Goal: Use online tool/utility: Use online tool/utility

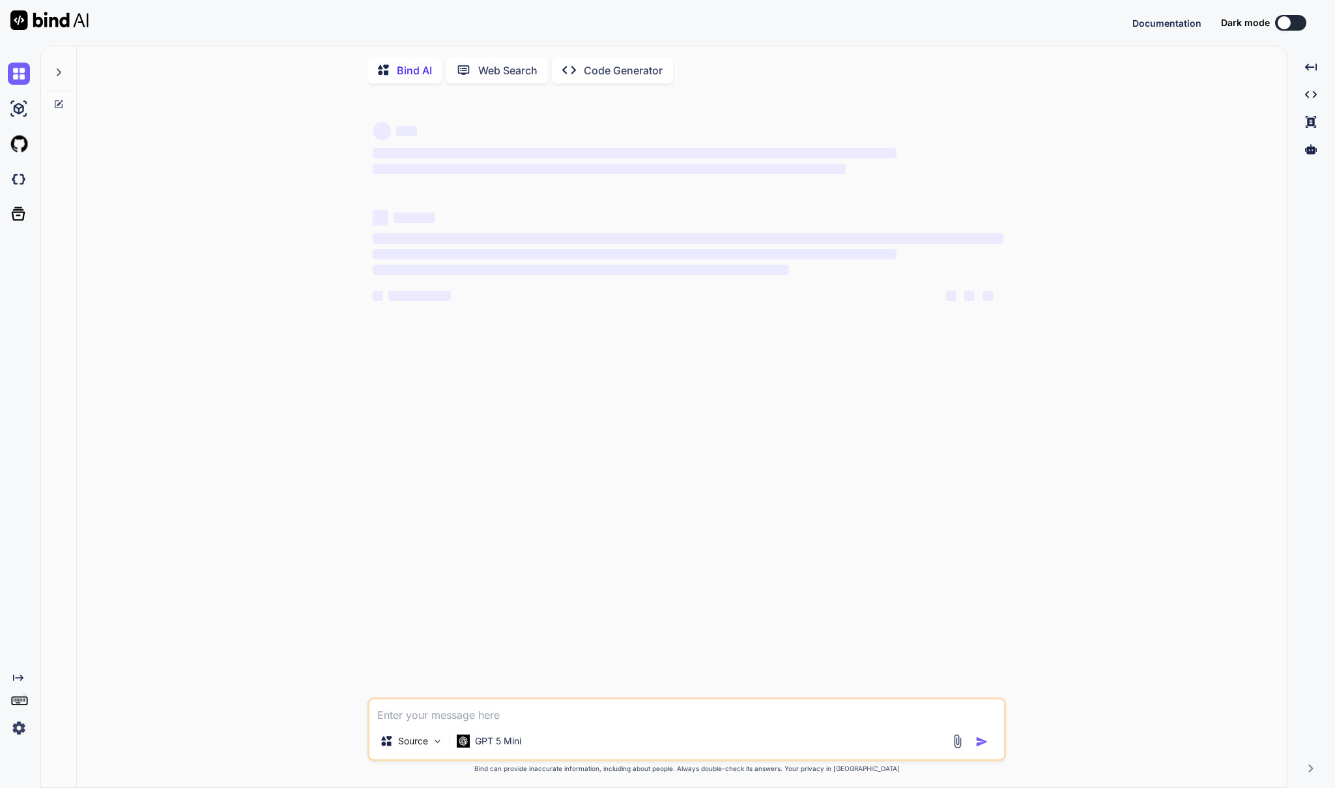
type textarea "x"
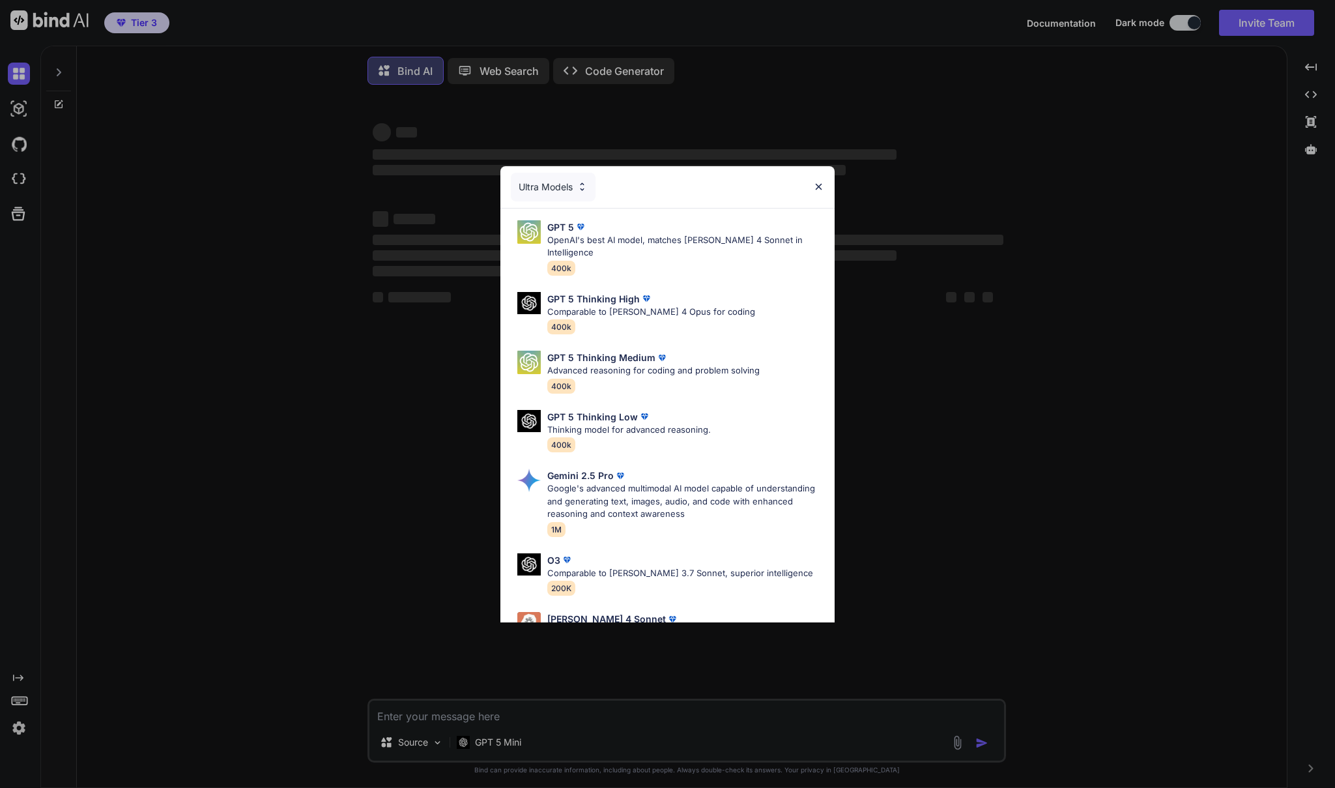
click at [24, 726] on div "Ultra Models GPT 5 OpenAI's best AI model, matches [PERSON_NAME] 4 Sonnet in In…" at bounding box center [667, 394] width 1335 height 788
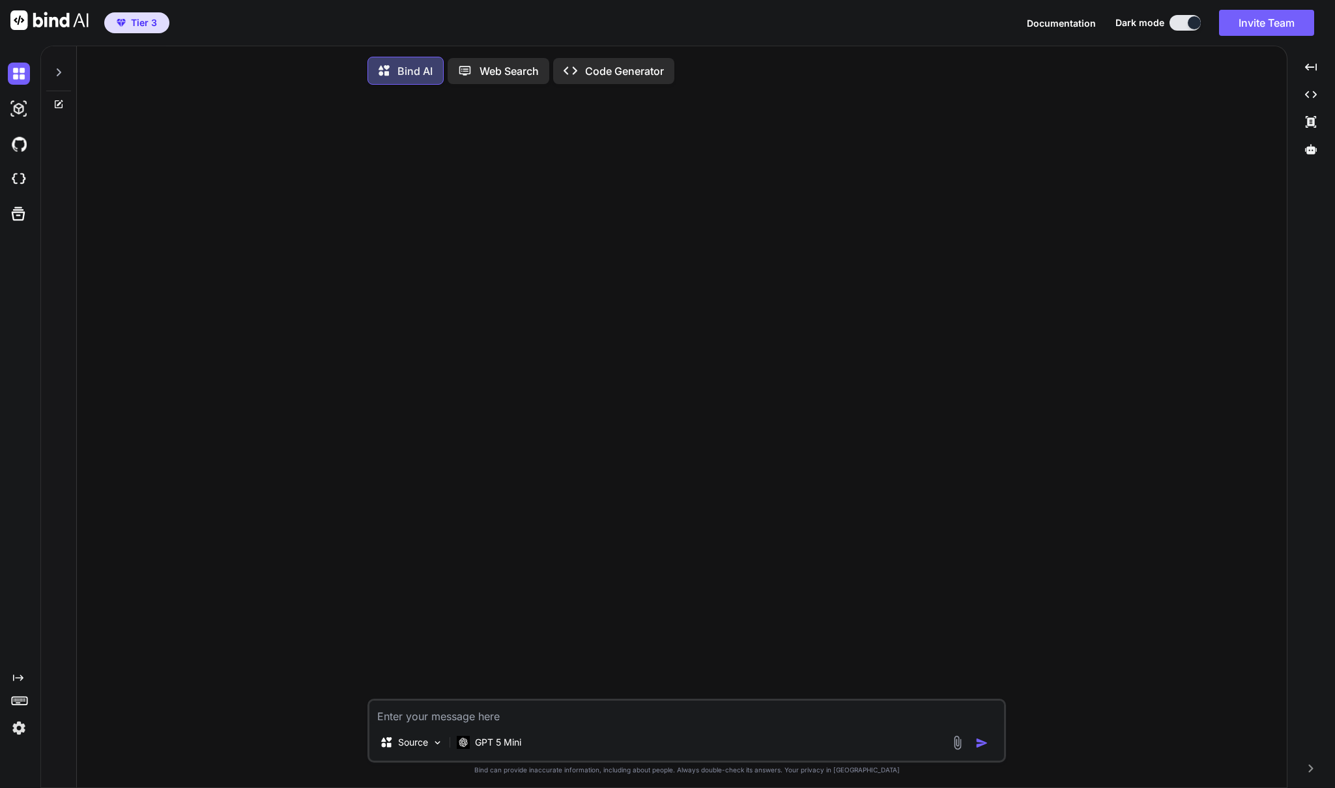
click at [14, 724] on img at bounding box center [19, 728] width 22 height 22
click at [18, 726] on img at bounding box center [19, 728] width 22 height 22
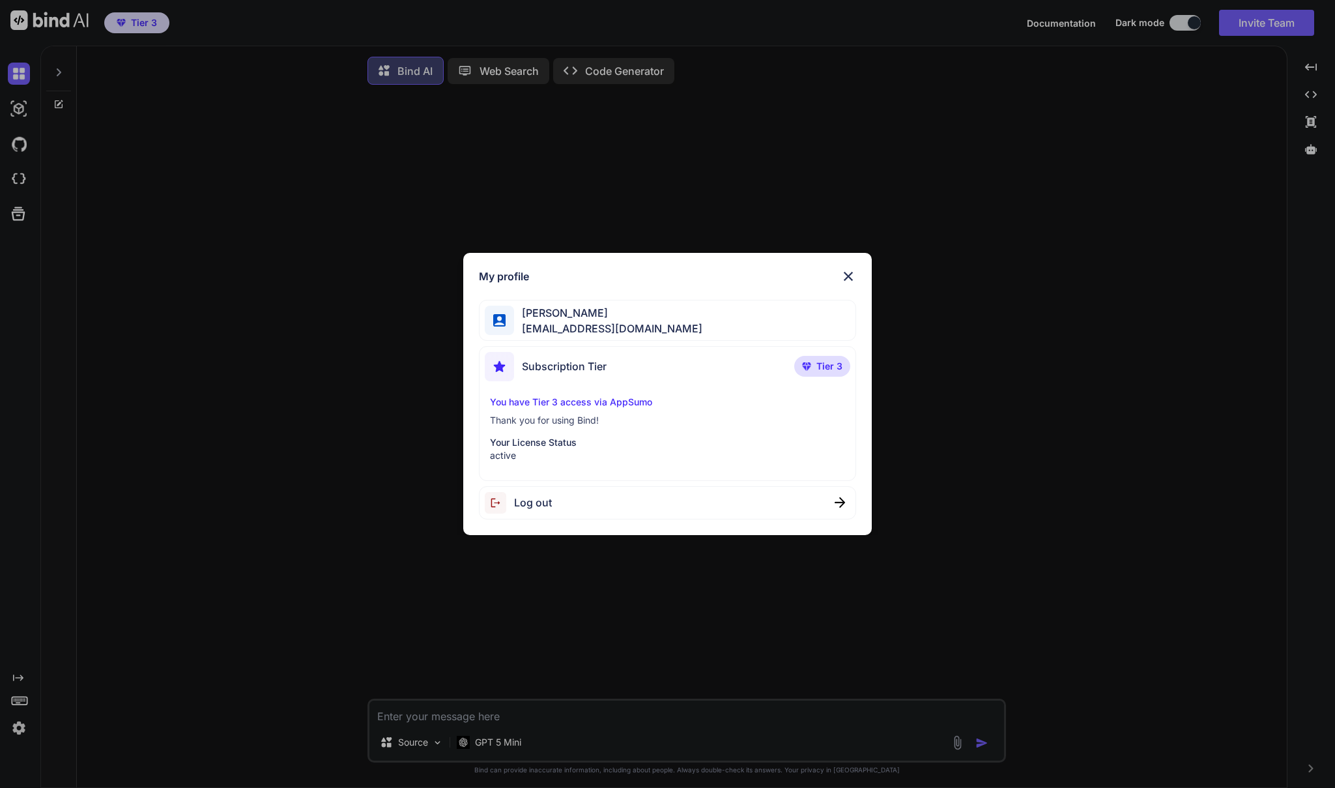
click at [829, 367] on span "Tier 3" at bounding box center [829, 366] width 26 height 13
click at [562, 370] on span "Subscription Tier" at bounding box center [564, 366] width 85 height 16
click at [538, 417] on p "Thank you for using Bind!" at bounding box center [667, 420] width 354 height 13
click at [526, 421] on p "Thank you for using Bind!" at bounding box center [667, 420] width 354 height 13
click at [594, 330] on span "[EMAIL_ADDRESS][DOMAIN_NAME]" at bounding box center [608, 329] width 188 height 16
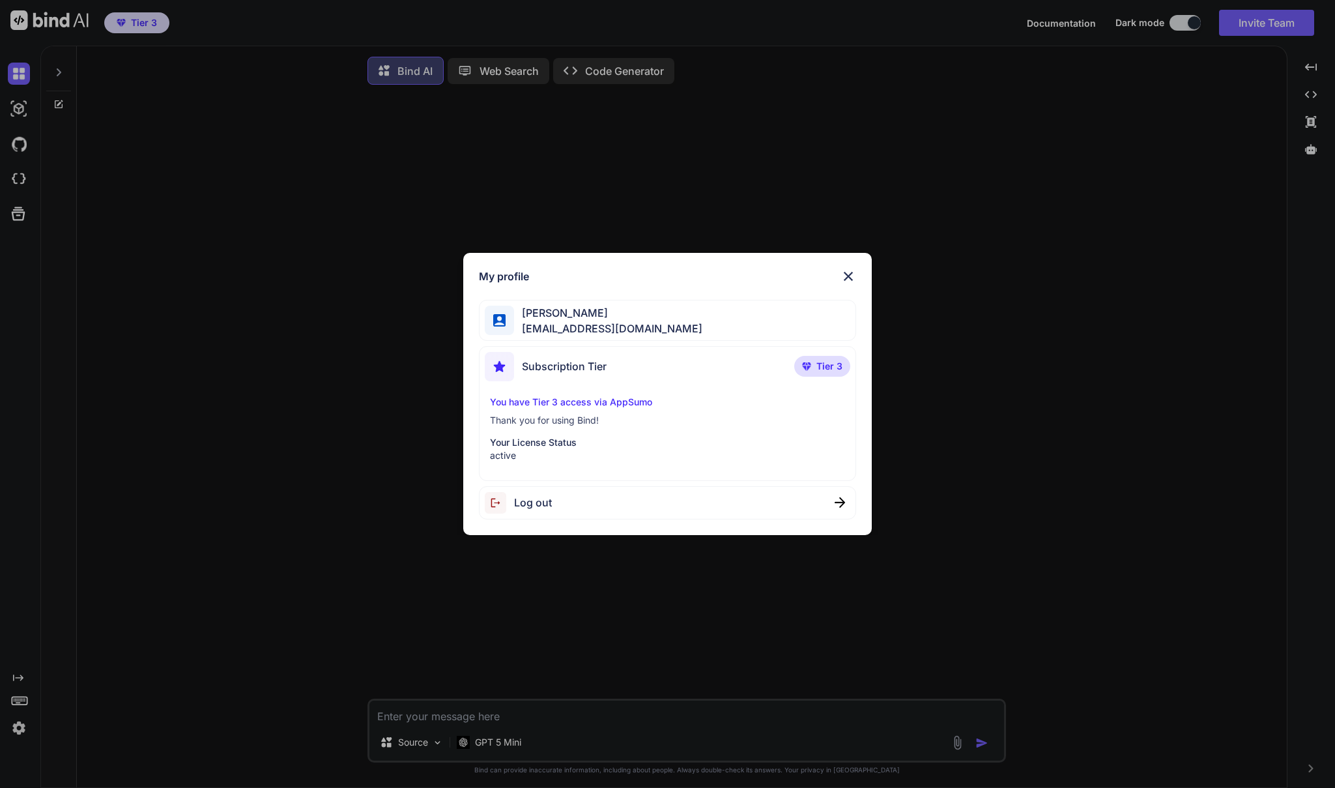
drag, startPoint x: 534, startPoint y: 415, endPoint x: 529, endPoint y: 446, distance: 31.0
click at [534, 416] on p "Thank you for using Bind!" at bounding box center [667, 420] width 354 height 13
click at [530, 447] on p "Your License Status" at bounding box center [667, 442] width 354 height 13
click at [843, 275] on img at bounding box center [848, 276] width 16 height 16
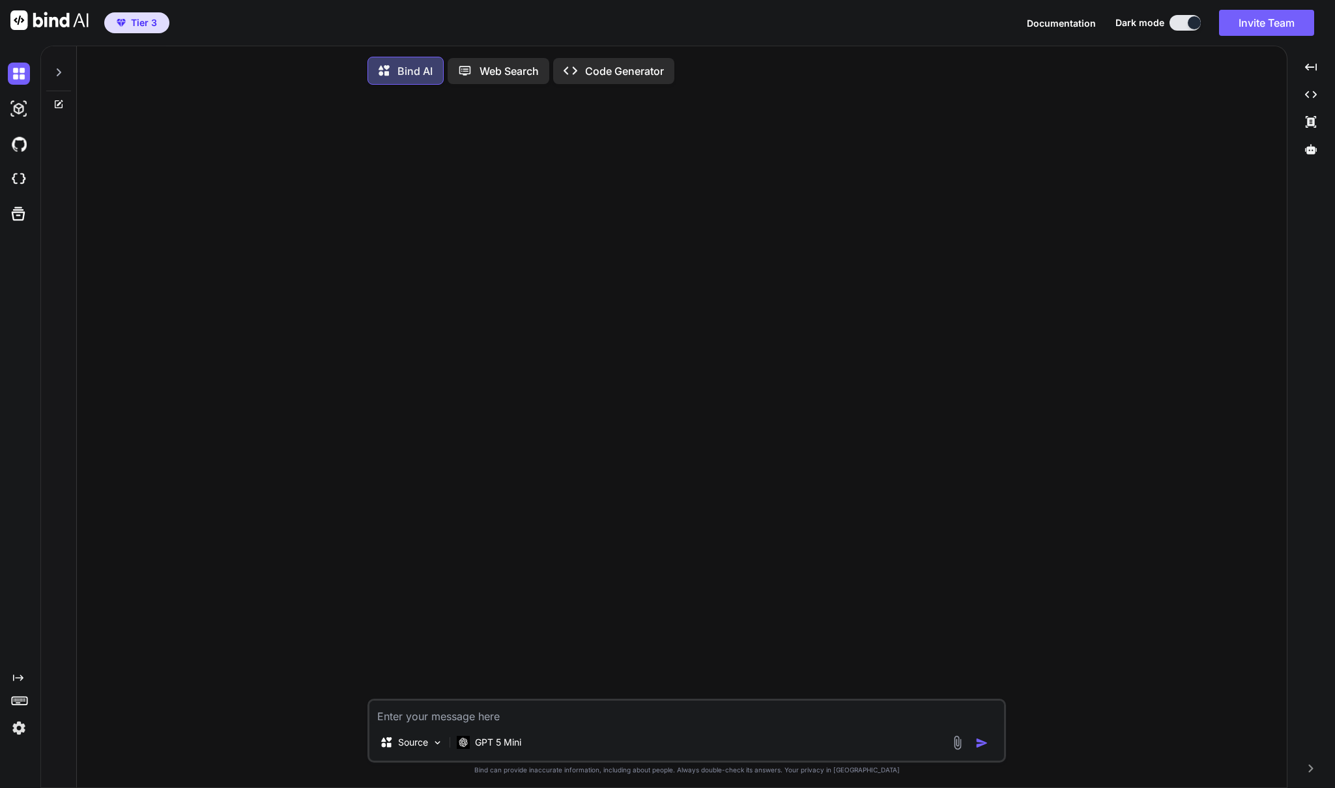
click at [14, 678] on icon at bounding box center [18, 677] width 10 height 7
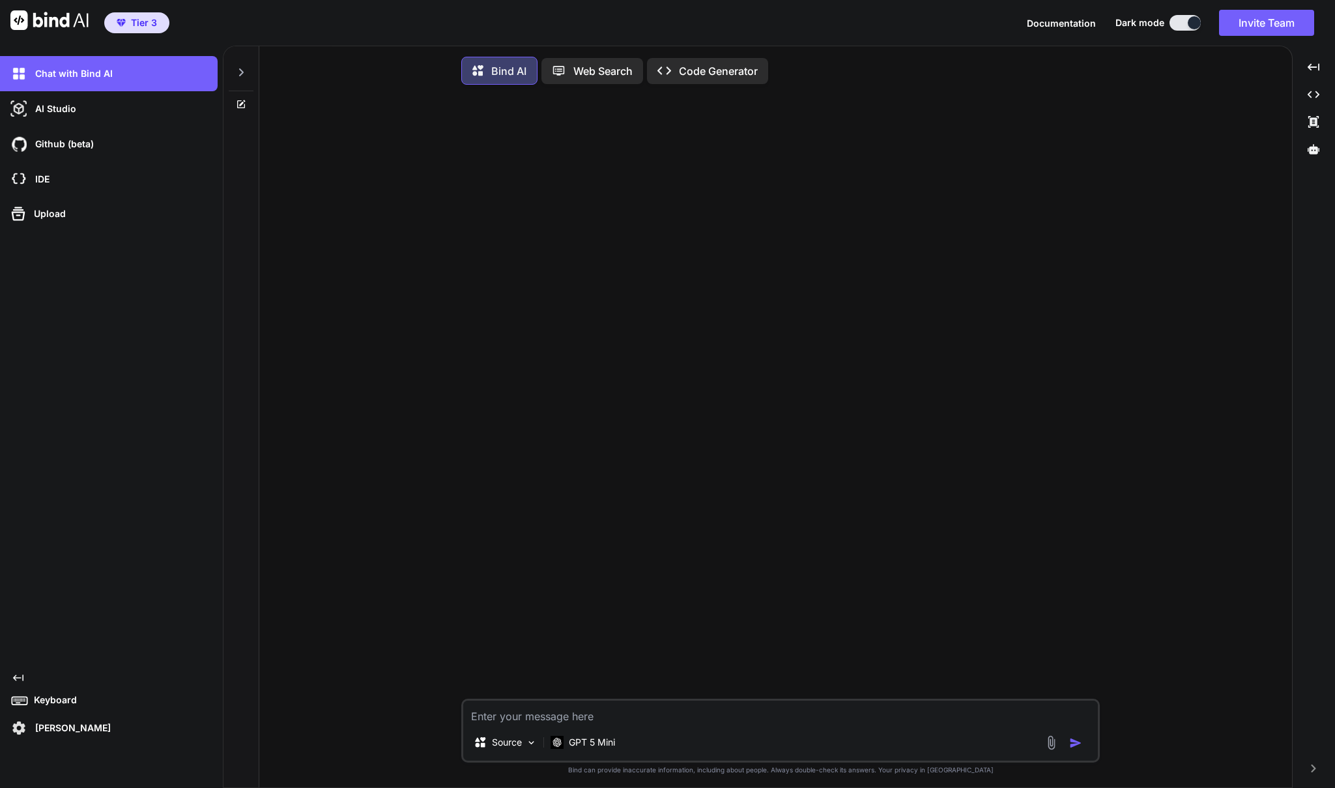
click at [18, 676] on icon "Created with Pixso." at bounding box center [18, 677] width 10 height 10
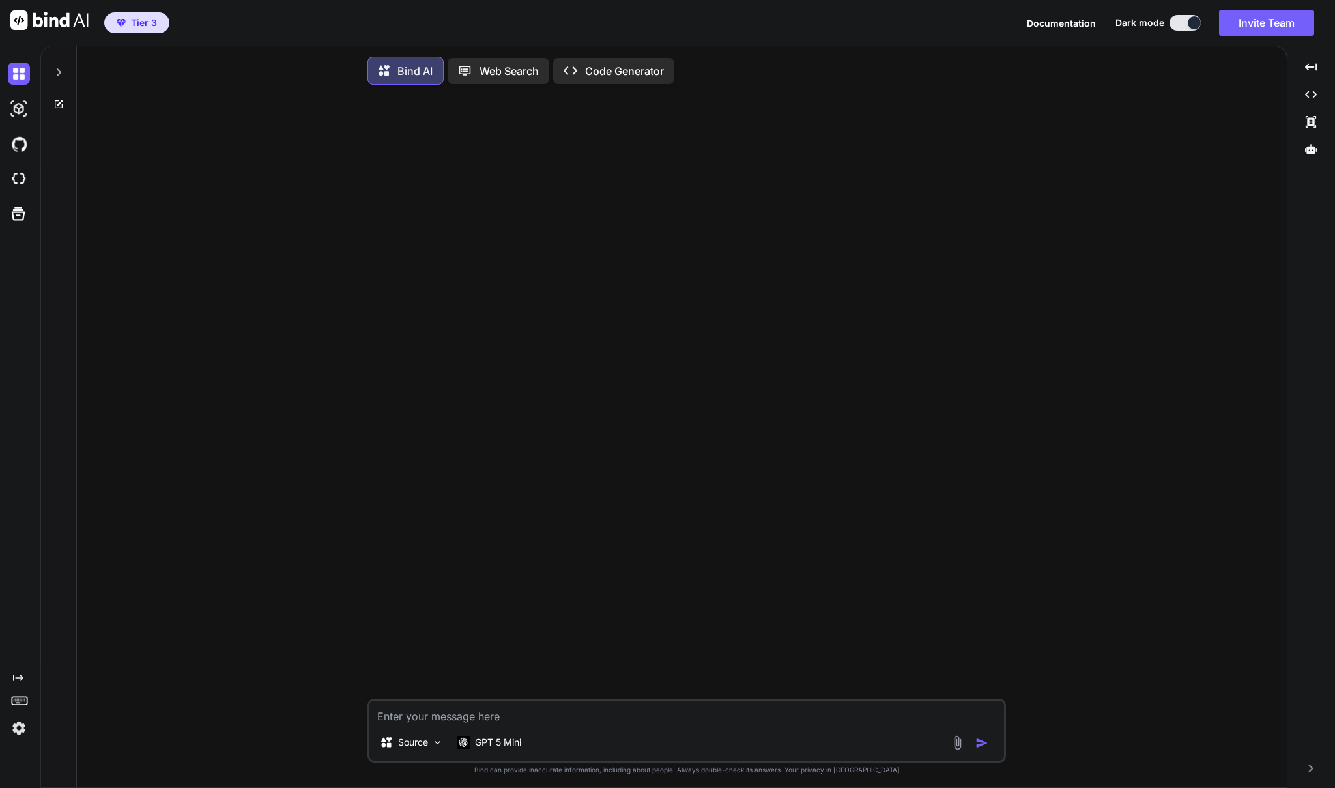
click at [21, 677] on icon "Created with Pixso." at bounding box center [18, 677] width 10 height 10
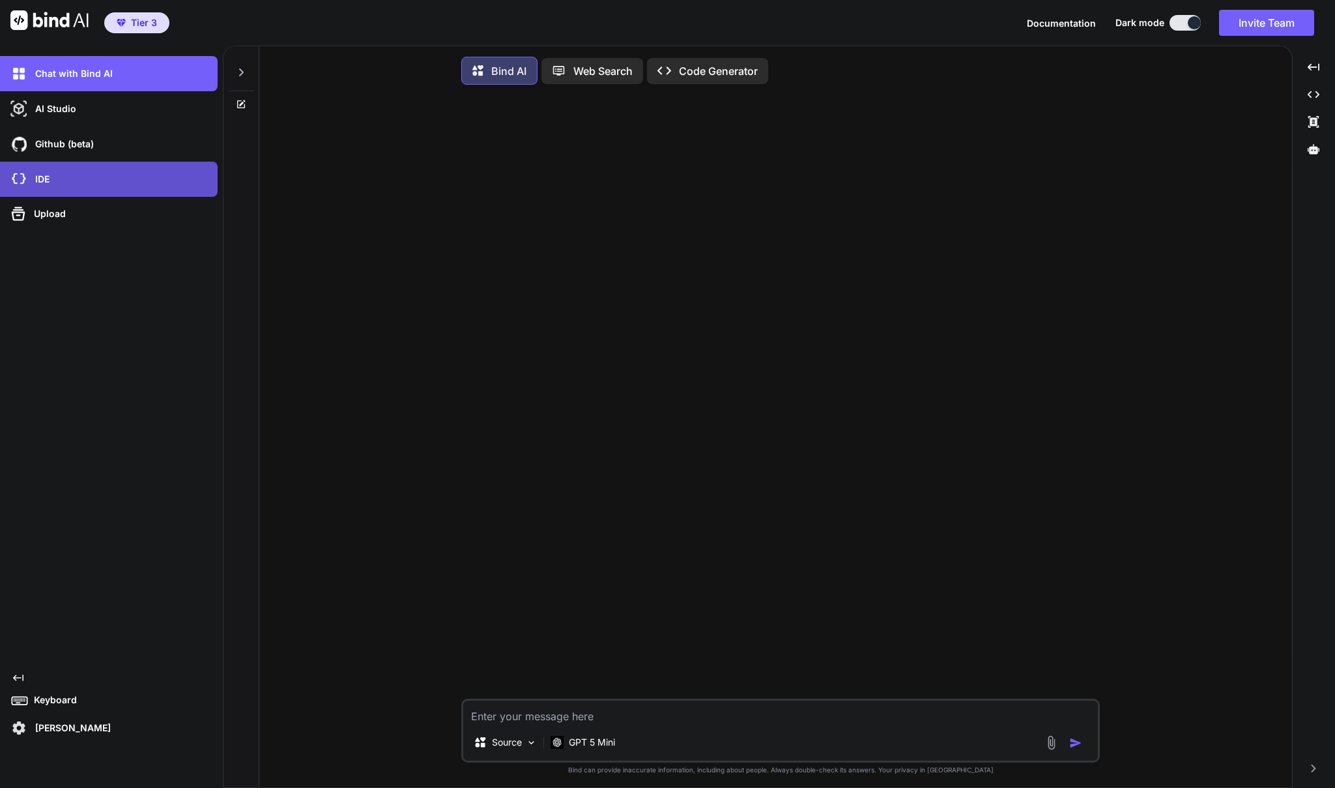
click at [45, 180] on p "IDE" at bounding box center [40, 179] width 20 height 13
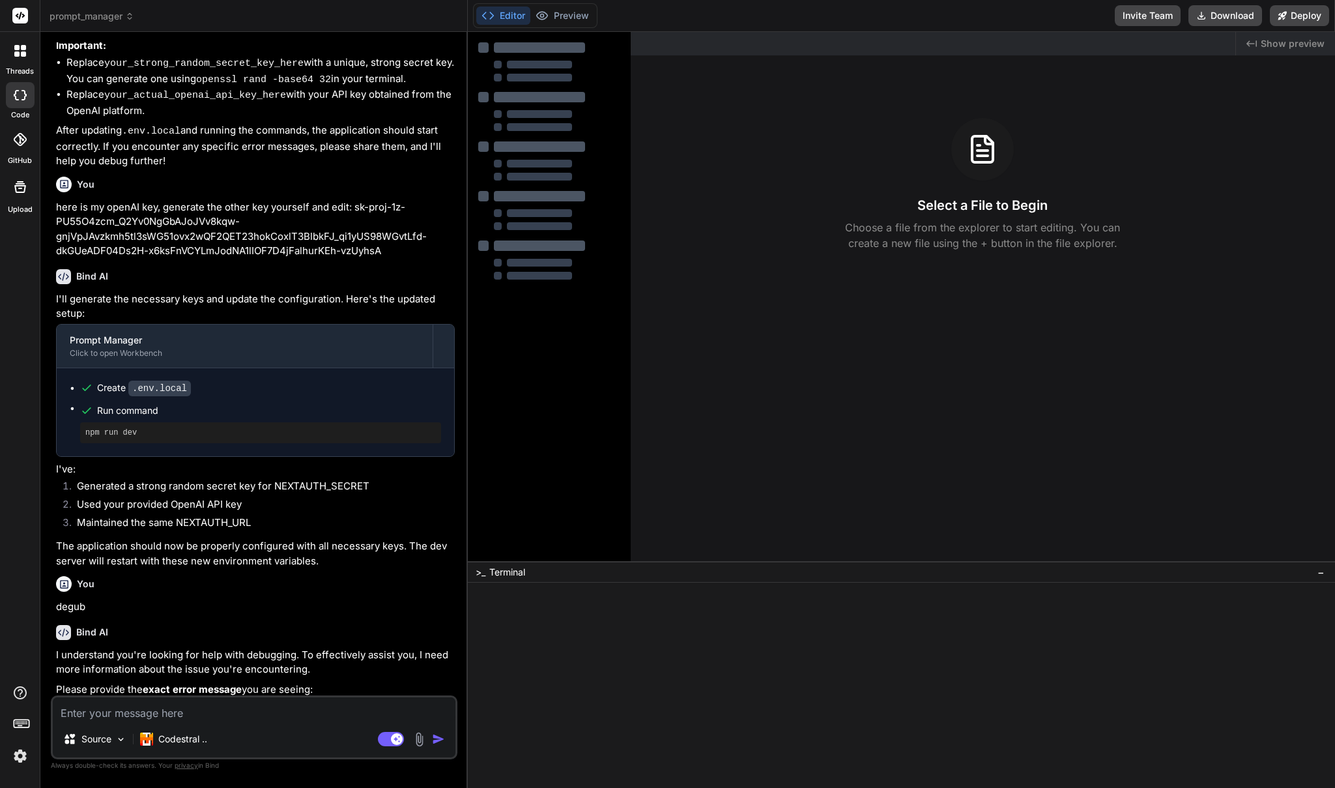
scroll to position [946, 0]
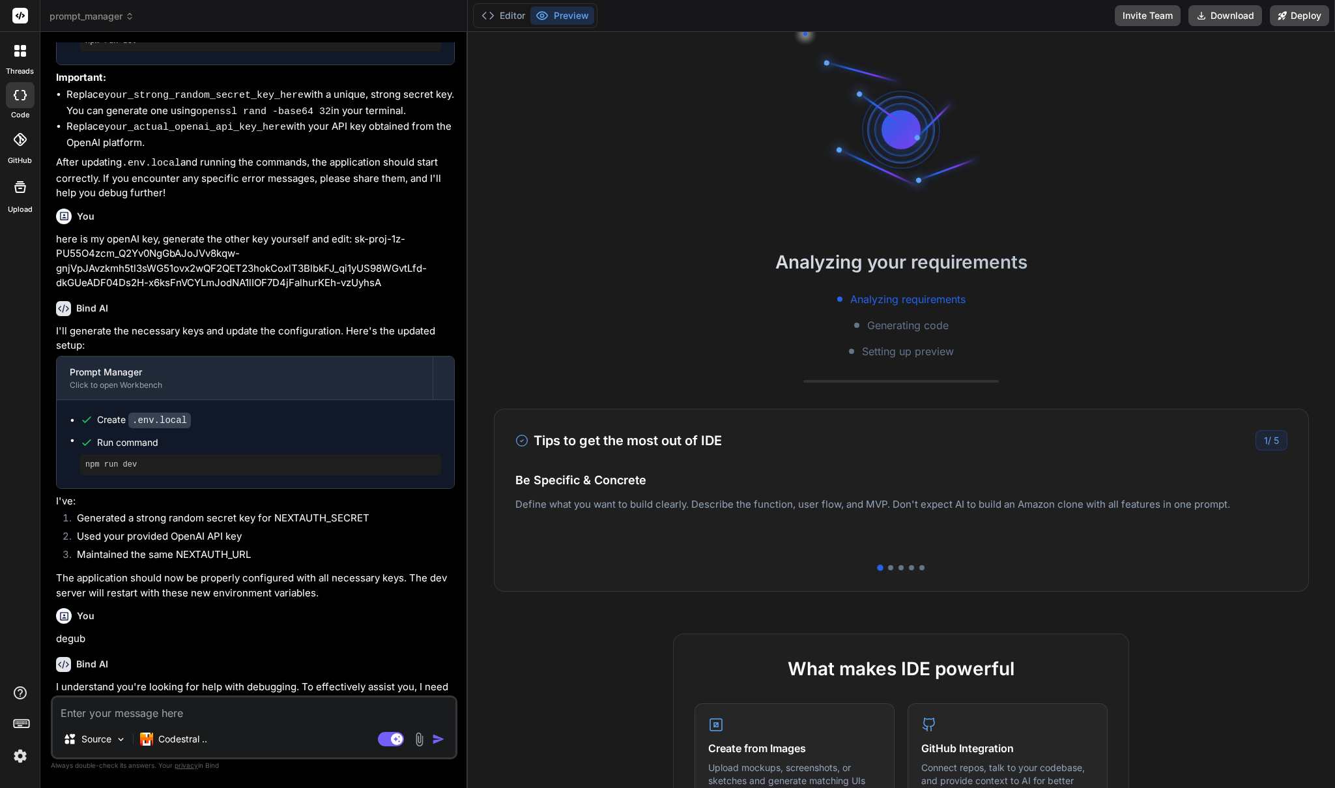
click at [9, 47] on div at bounding box center [20, 50] width 27 height 27
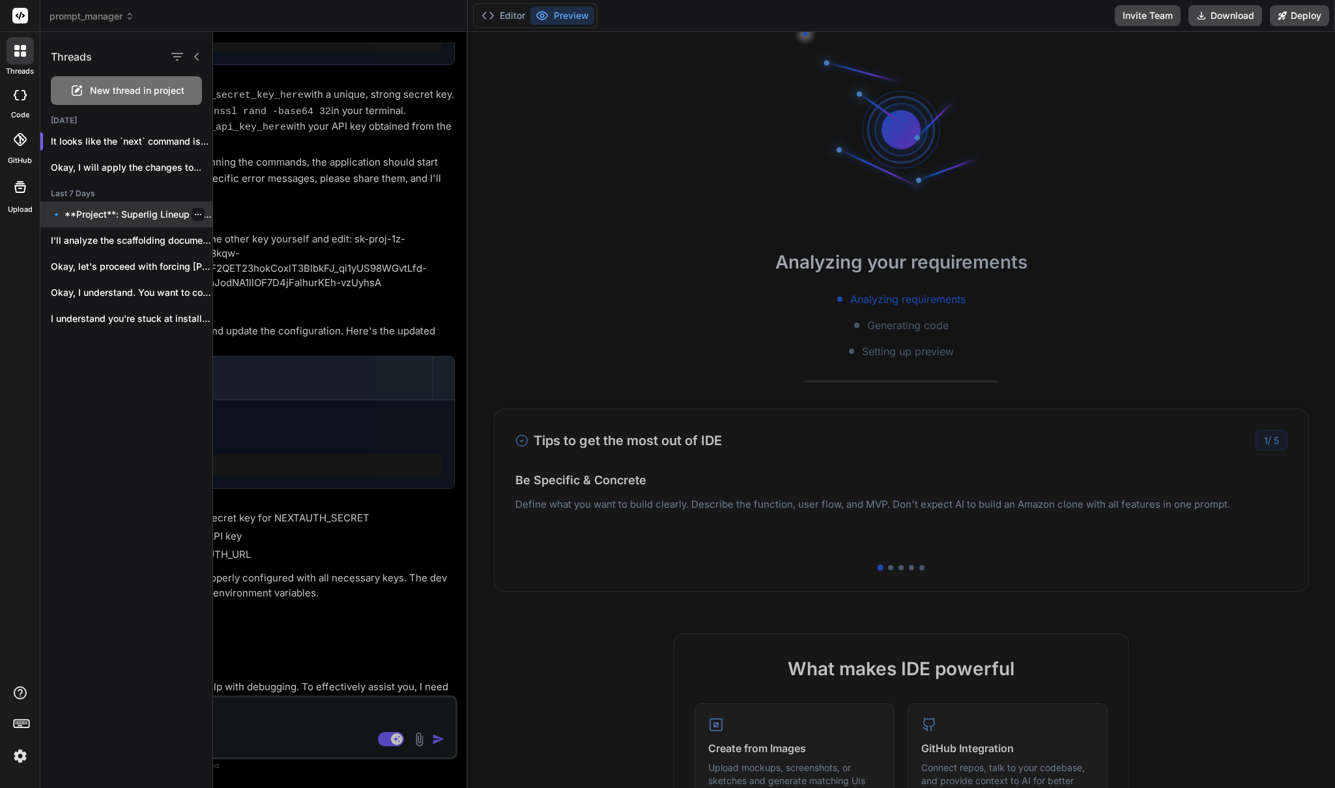
click at [145, 220] on p "🔹 **Project**: Superlig Lineup Builder 🔧 **Tech..." at bounding box center [132, 214] width 162 height 13
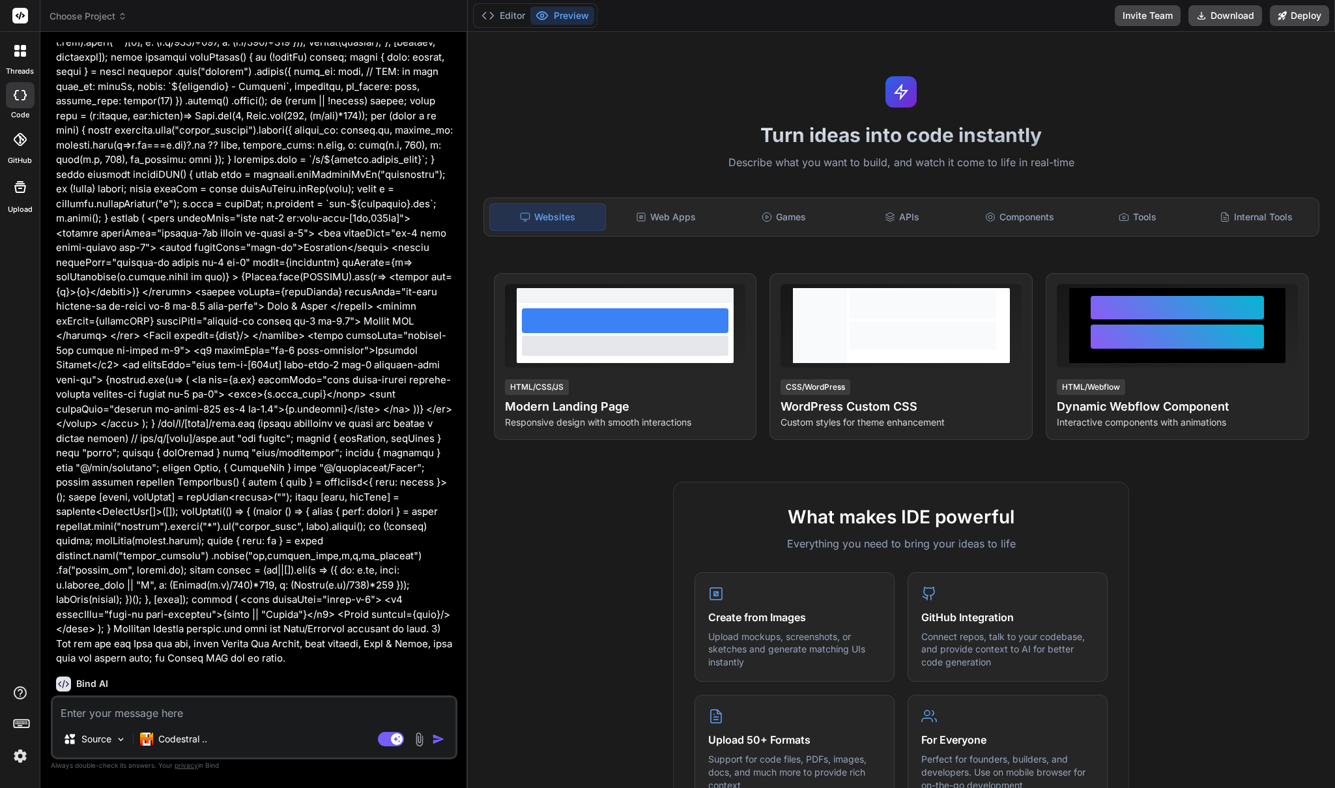
scroll to position [2110, 0]
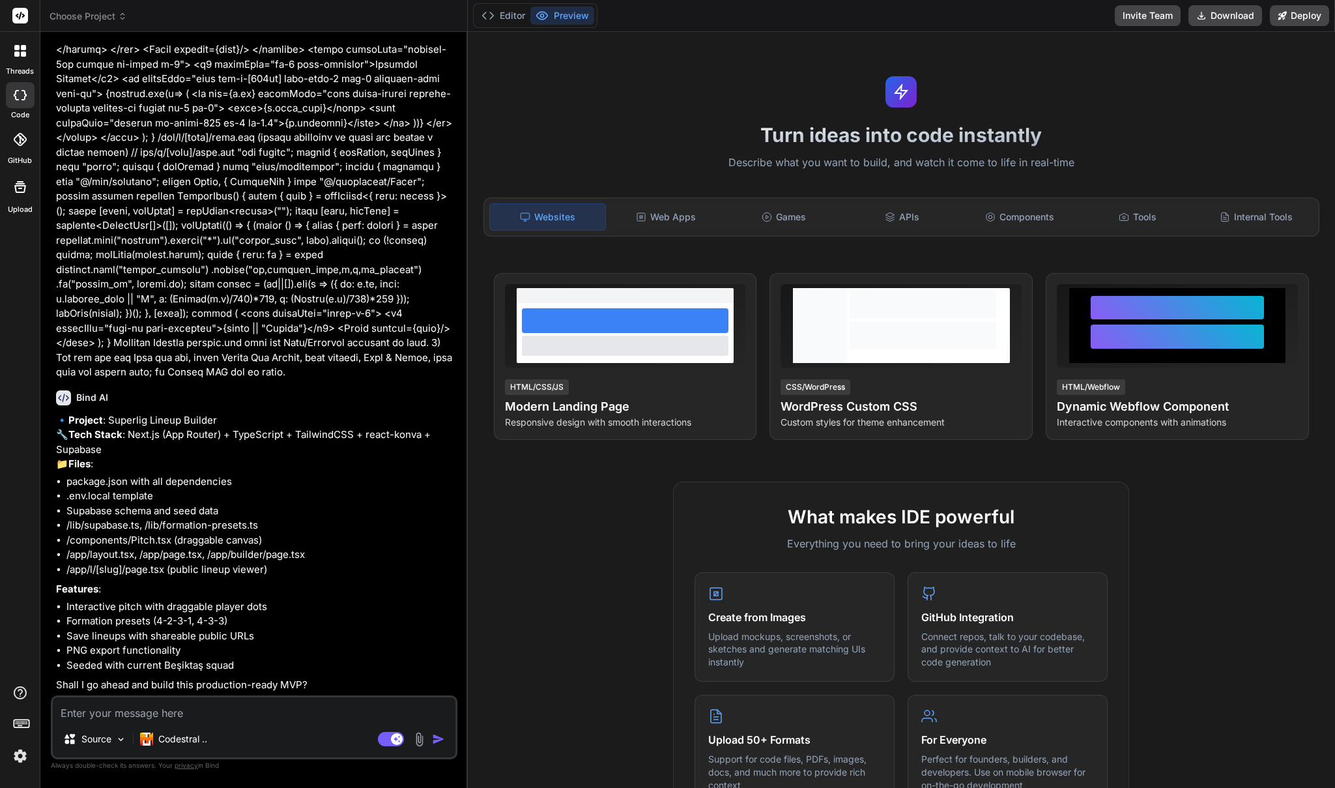
click at [256, 712] on textarea at bounding box center [254, 708] width 403 height 23
click at [262, 709] on textarea at bounding box center [254, 708] width 403 height 23
click at [199, 730] on div "Codestral .." at bounding box center [174, 739] width 78 height 26
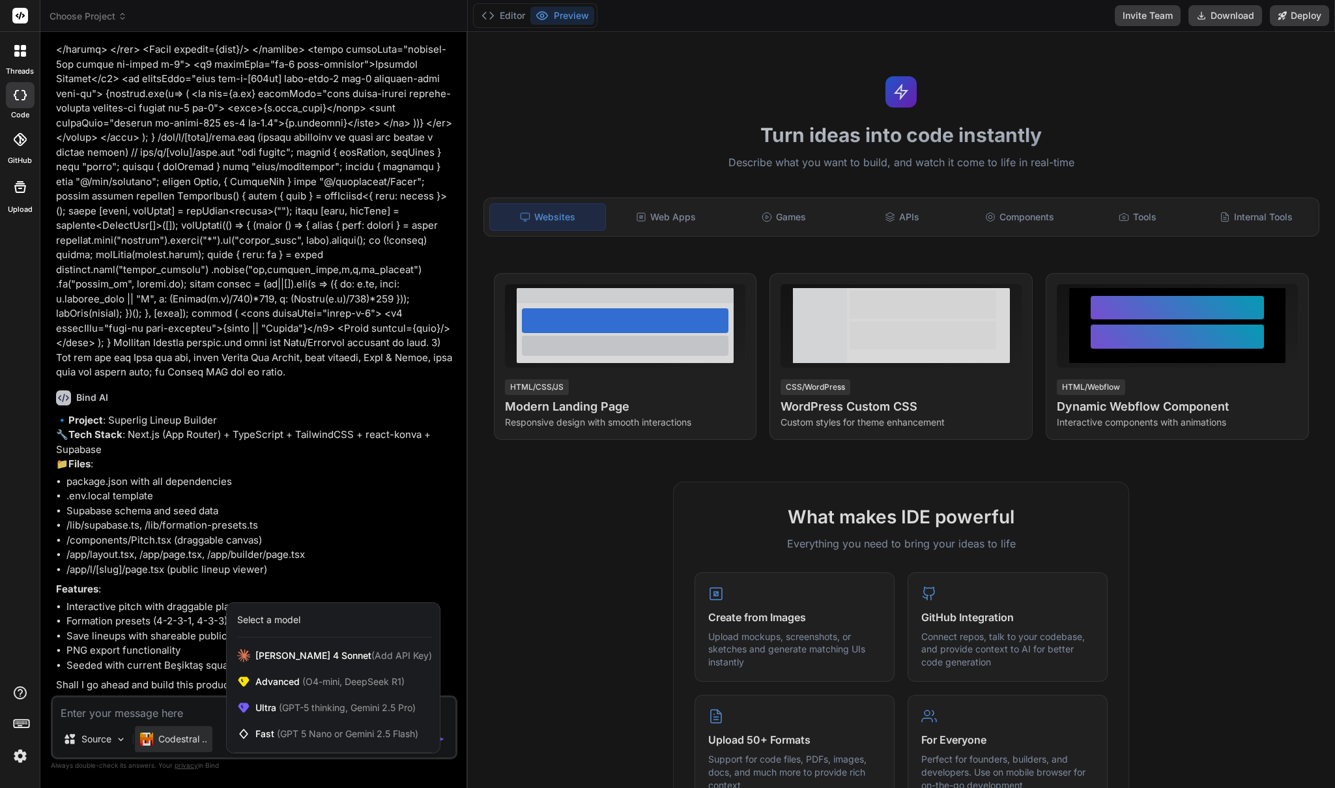
click at [343, 500] on div at bounding box center [667, 394] width 1335 height 788
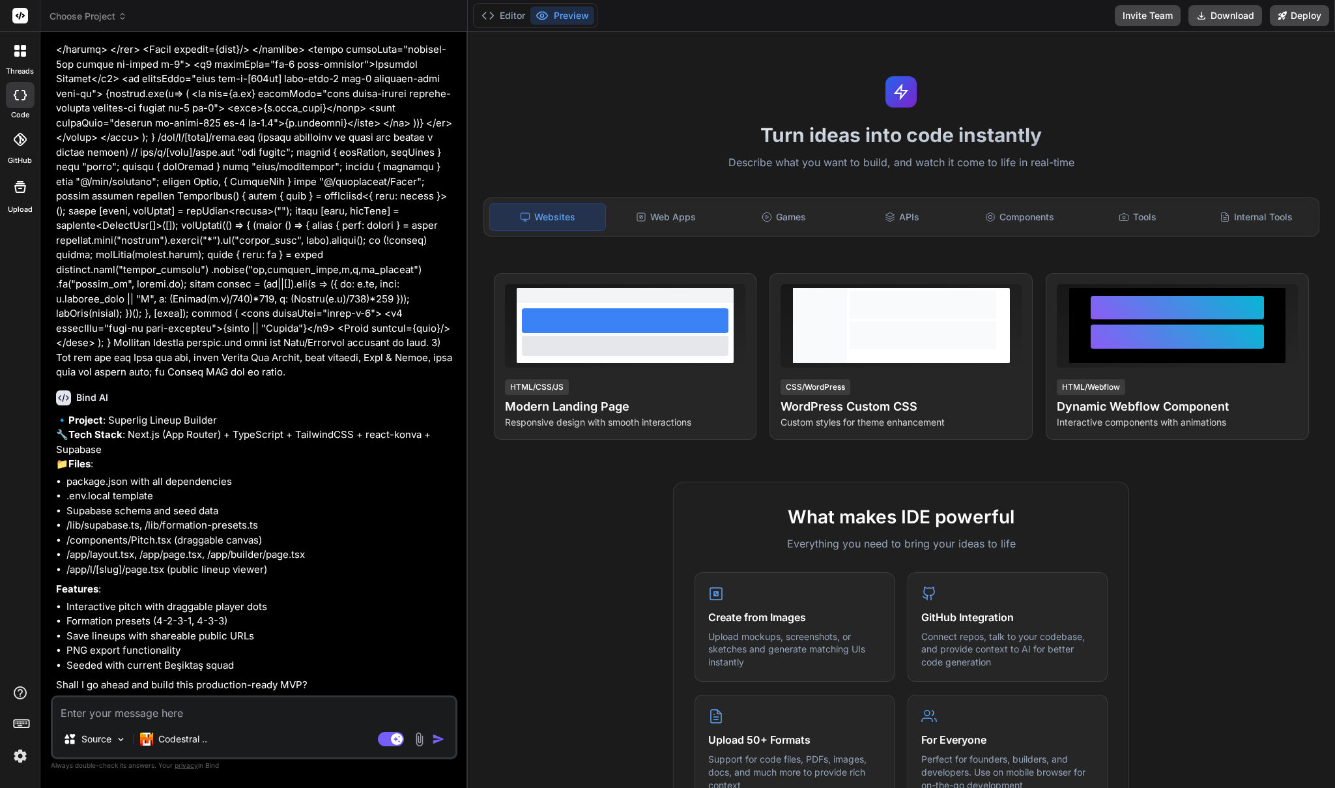
click at [21, 79] on div "code" at bounding box center [20, 99] width 40 height 44
click at [27, 53] on div at bounding box center [20, 50] width 27 height 27
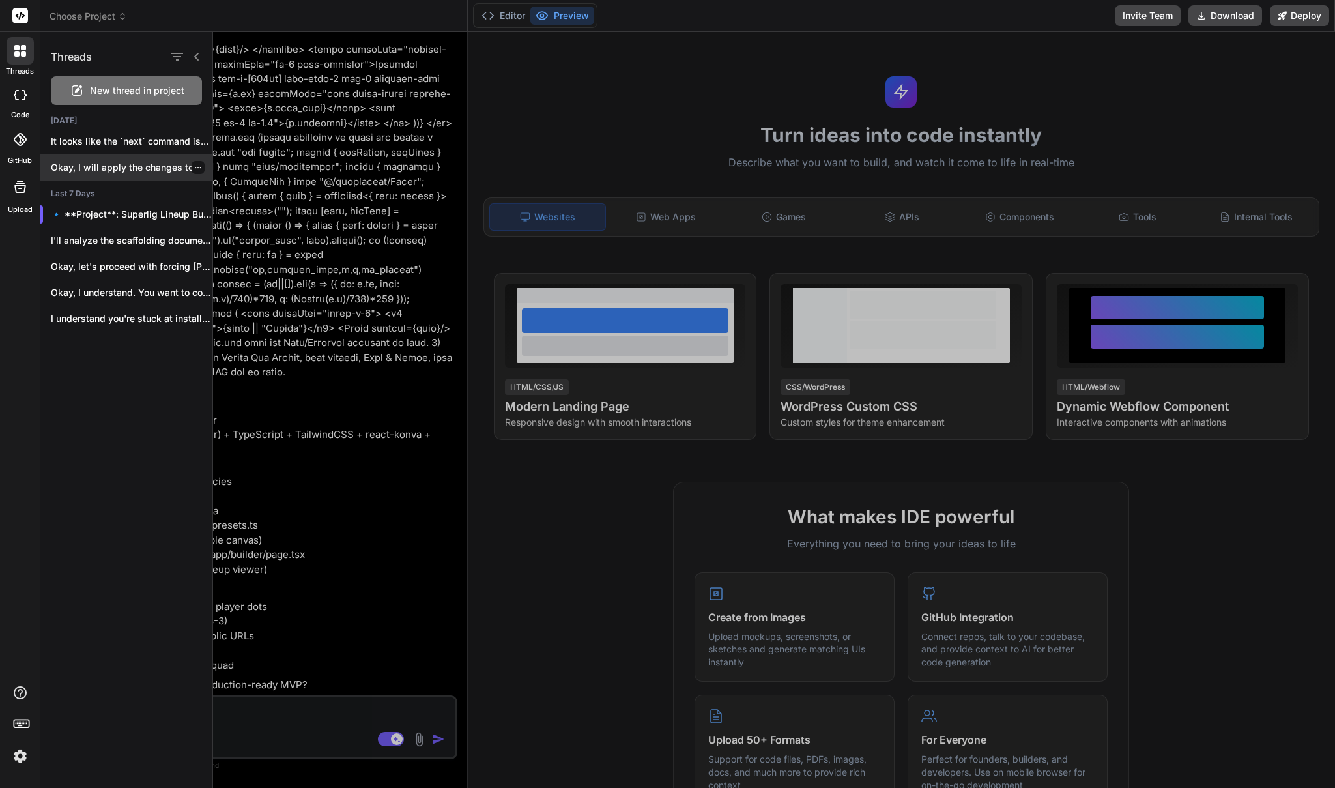
click at [126, 169] on p "Okay, I will apply the changes to..." at bounding box center [132, 167] width 162 height 13
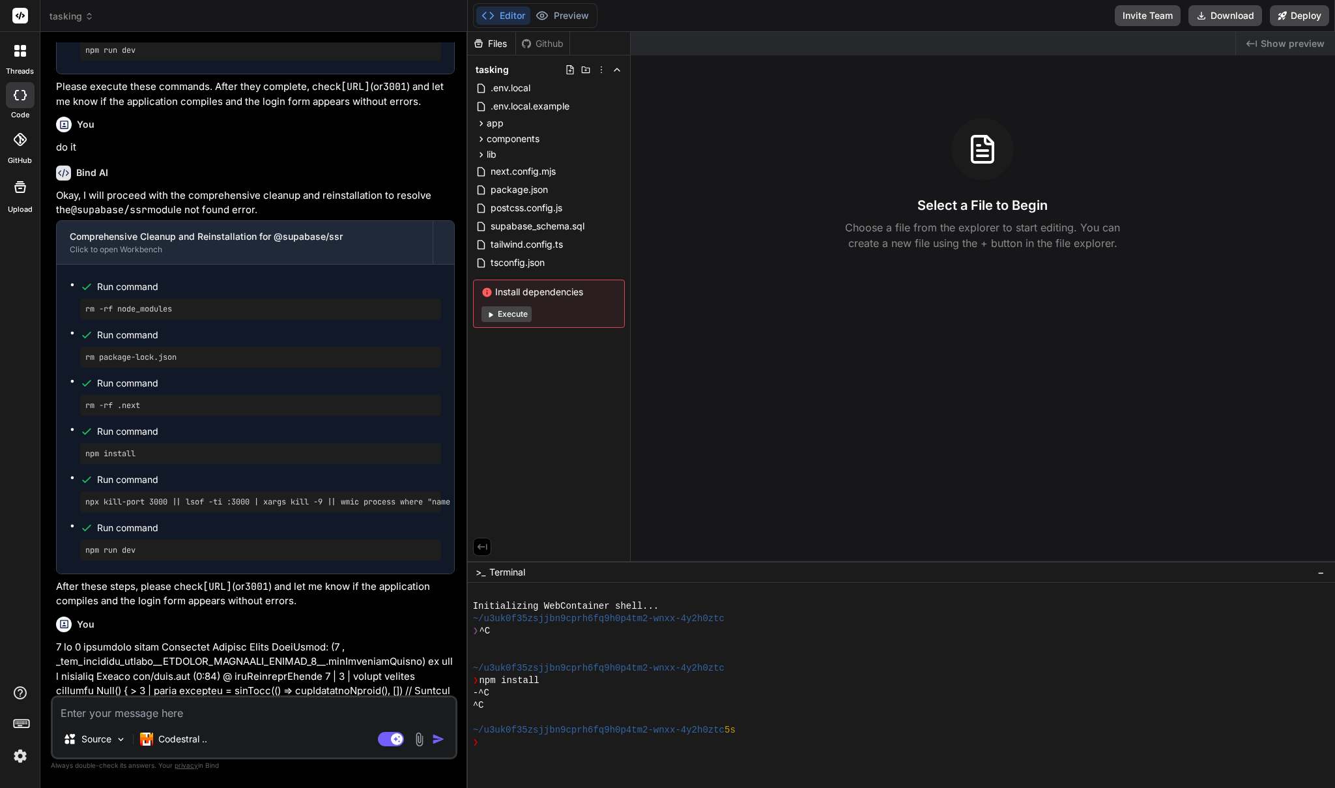
scroll to position [770, 0]
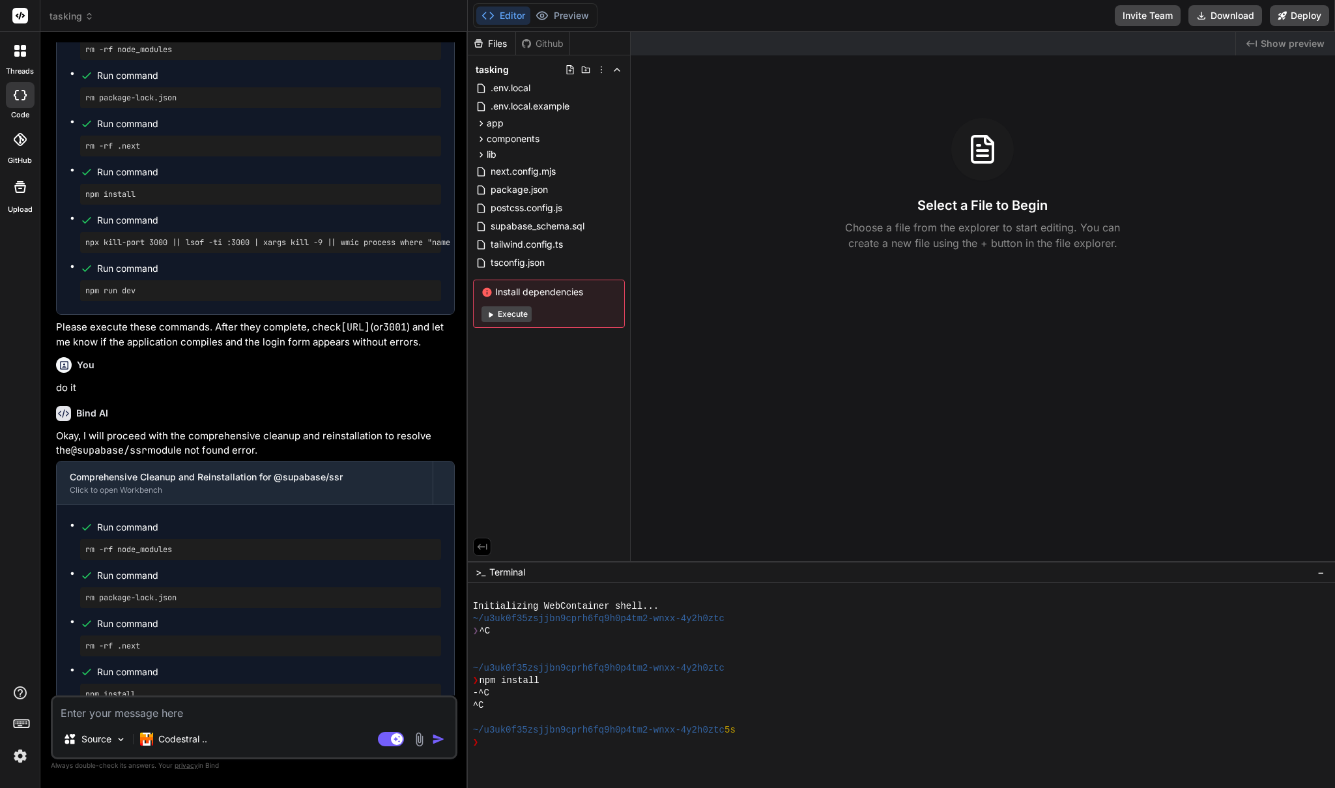
click at [71, 17] on span "tasking" at bounding box center [72, 16] width 44 height 13
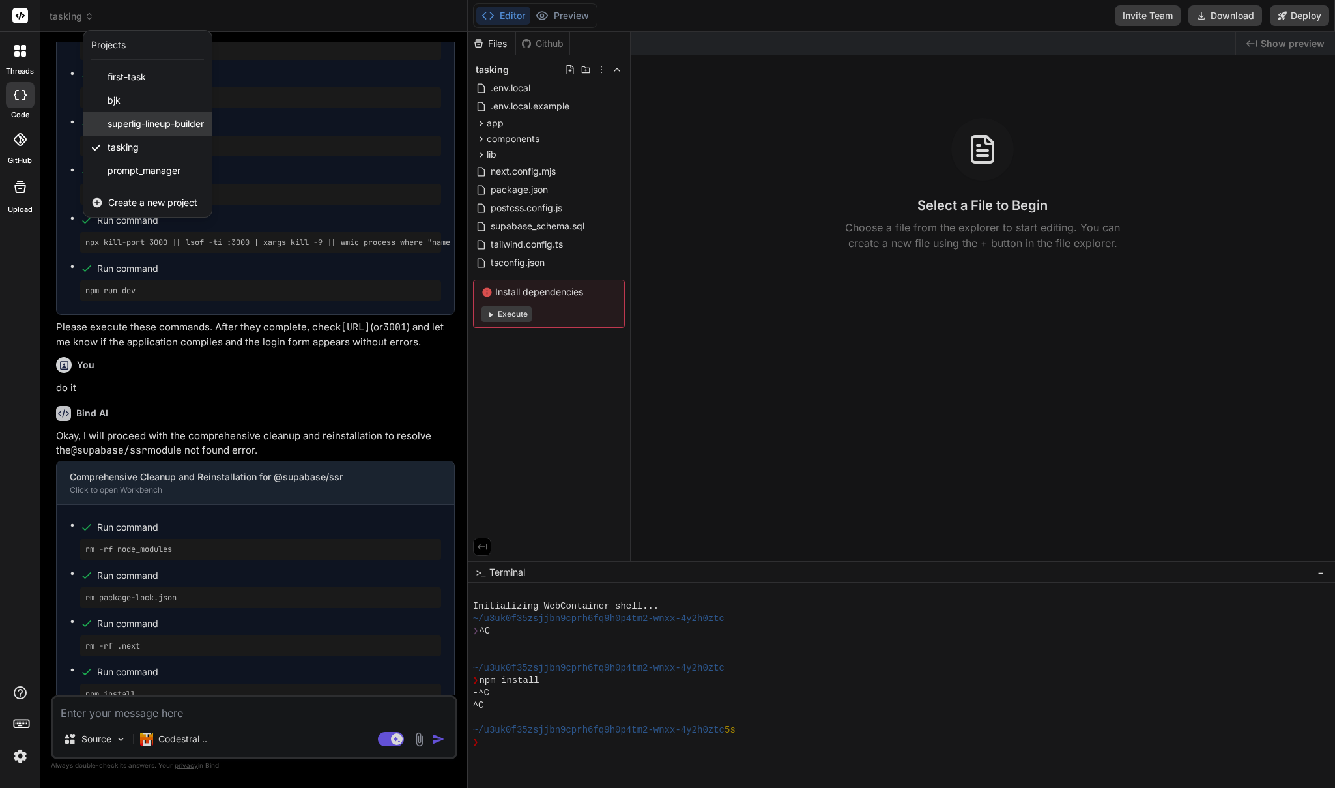
click at [147, 126] on span "superlig-lineup-builder" at bounding box center [155, 123] width 96 height 13
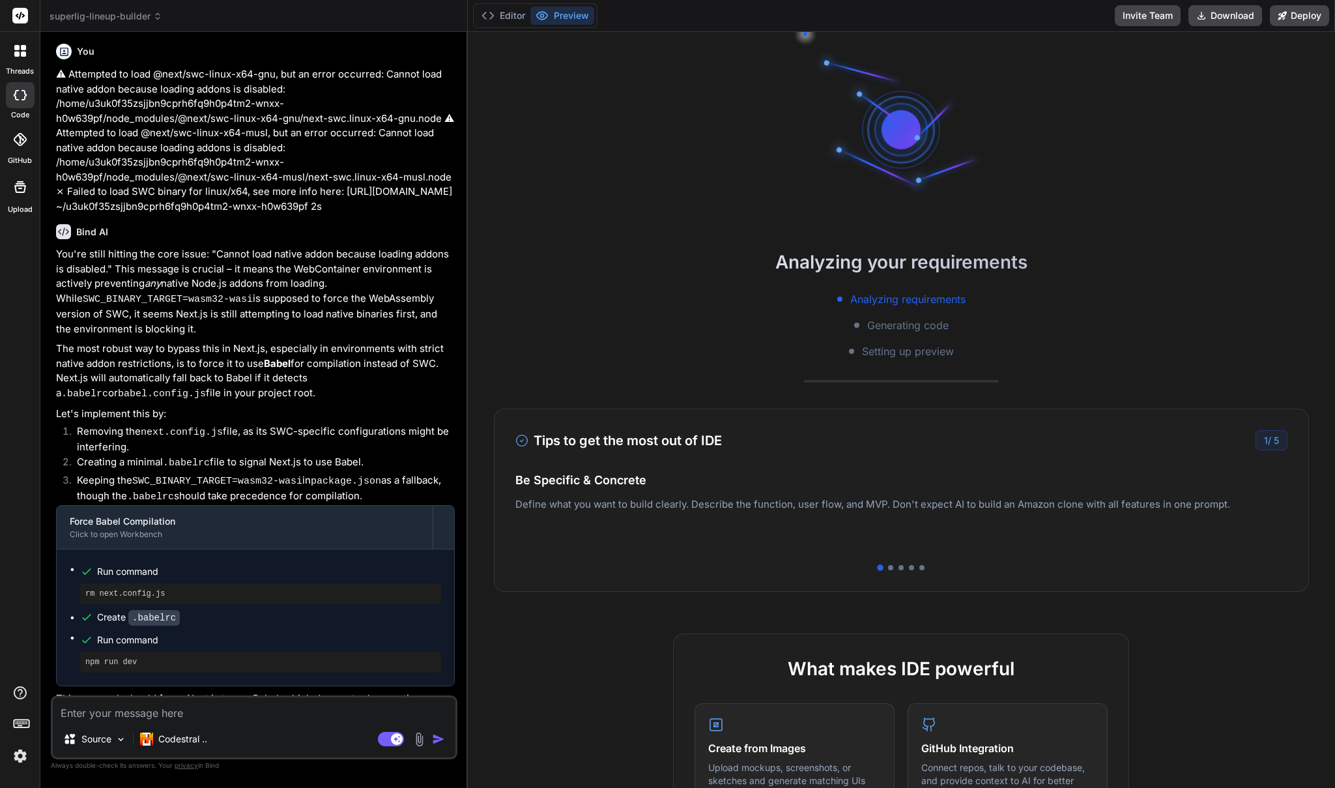
scroll to position [2345, 0]
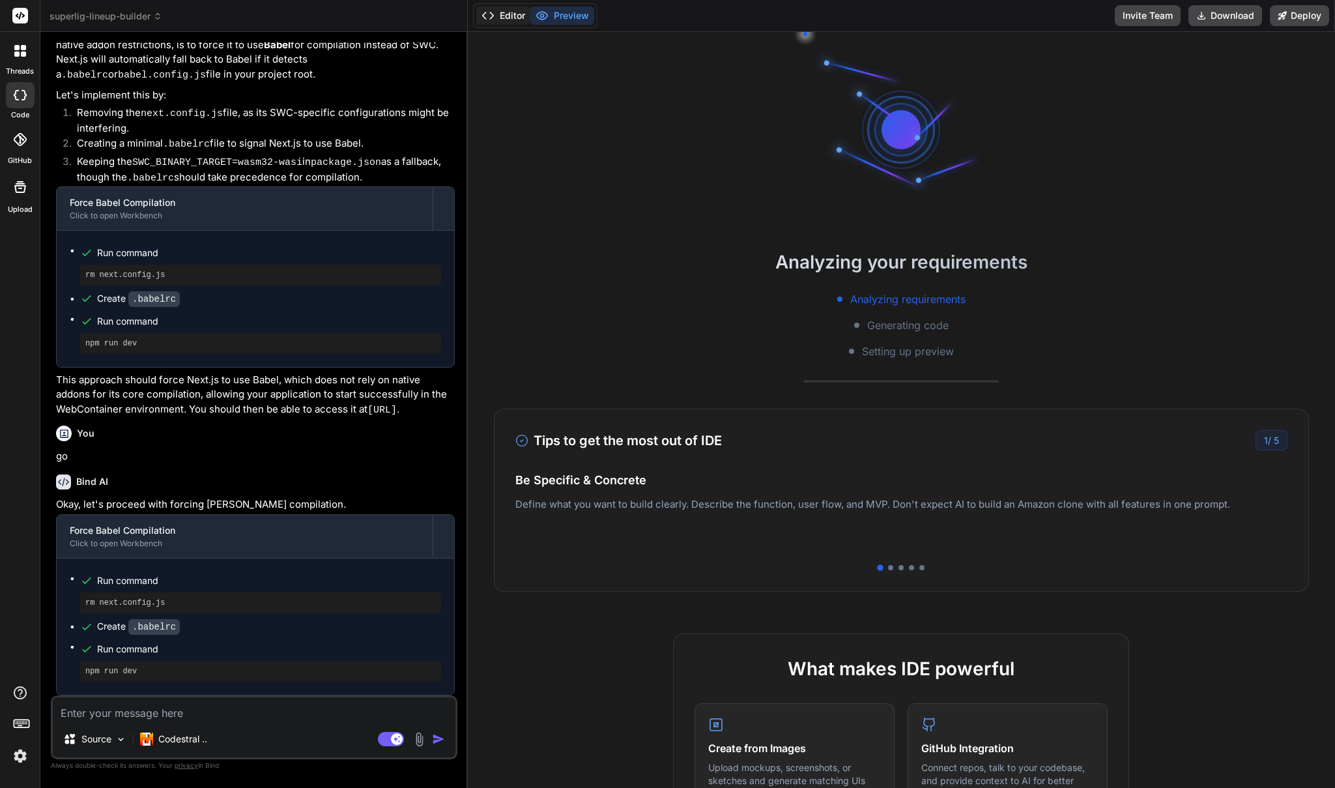
click at [506, 18] on button "Editor" at bounding box center [503, 16] width 54 height 18
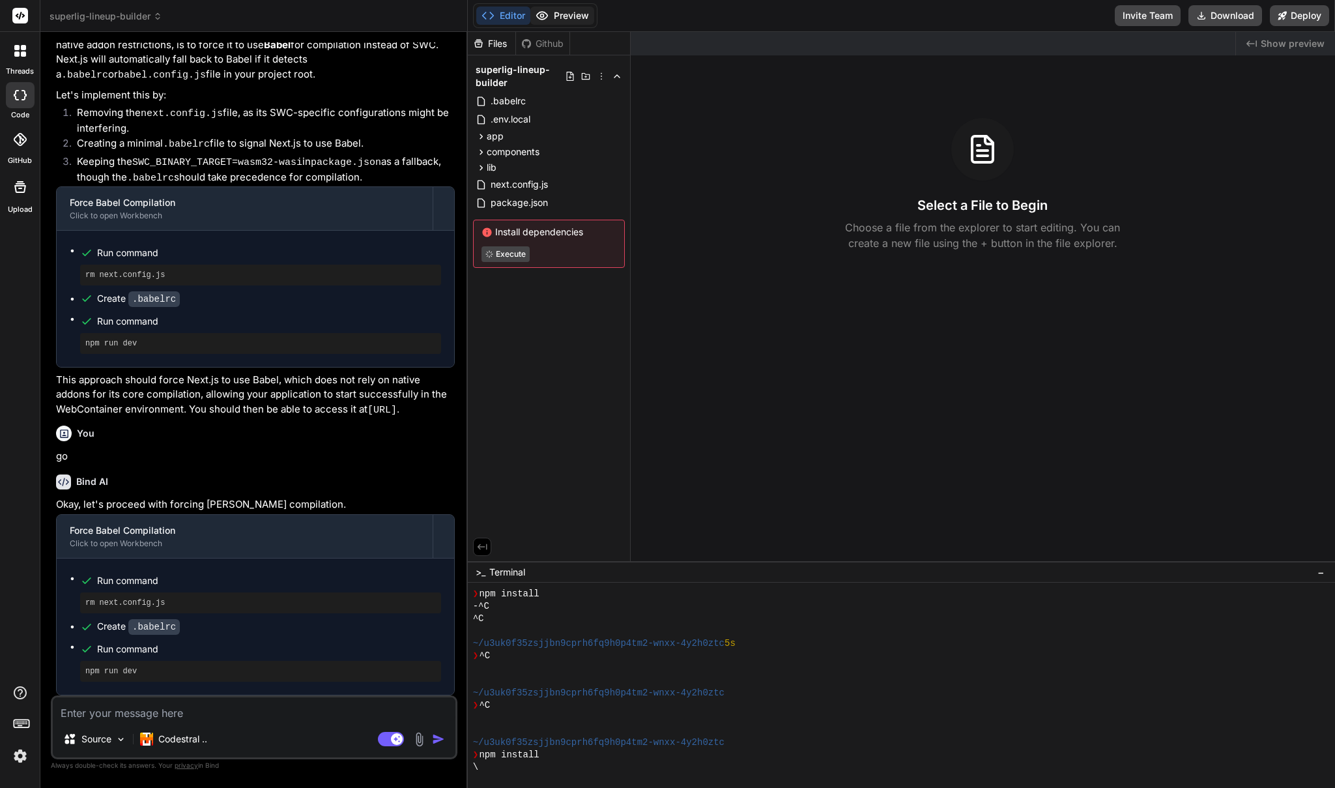
click at [558, 15] on button "Preview" at bounding box center [562, 16] width 64 height 18
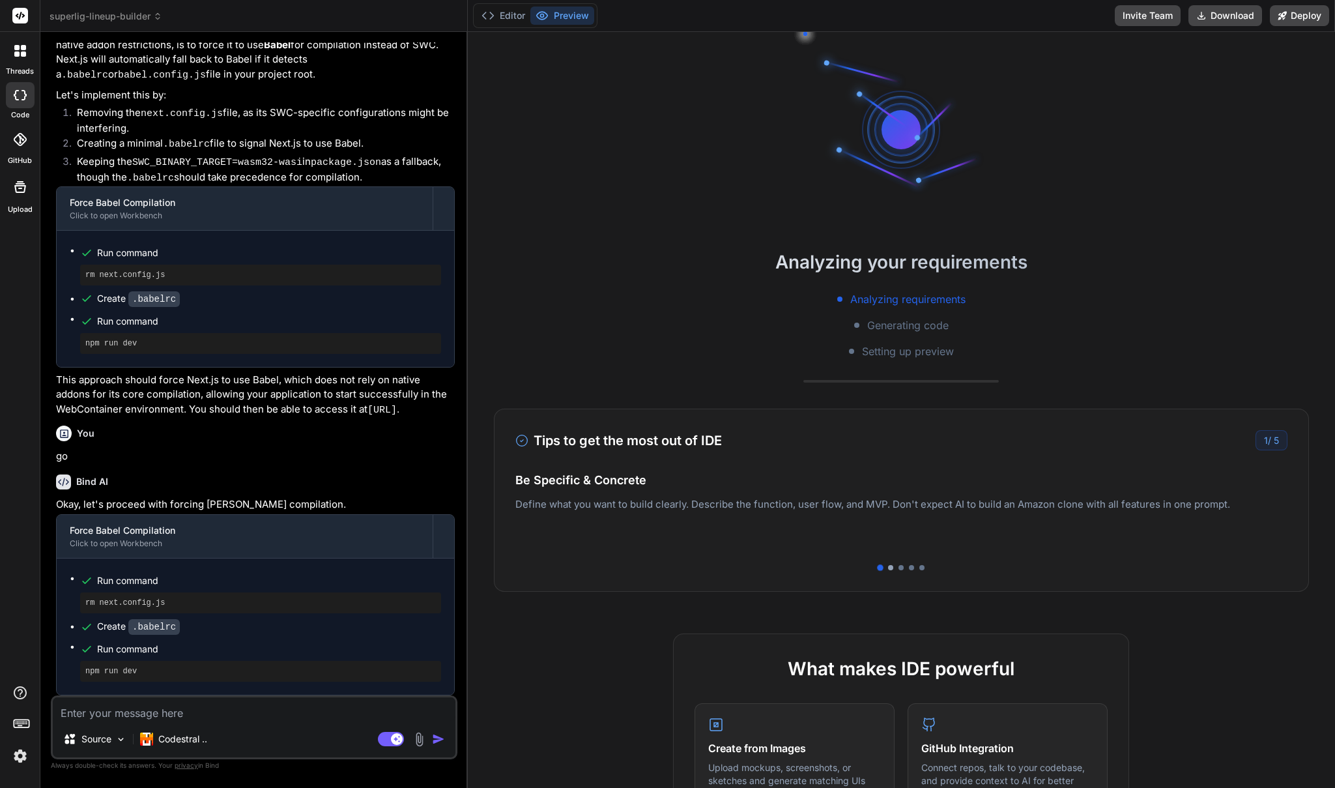
click at [888, 567] on div at bounding box center [890, 567] width 5 height 5
click at [898, 566] on div at bounding box center [900, 567] width 5 height 5
click at [909, 566] on div at bounding box center [911, 567] width 5 height 5
drag, startPoint x: 720, startPoint y: 500, endPoint x: 895, endPoint y: 512, distance: 175.6
click at [895, 512] on div "Easy Deployment Deploy your Next.js and React projects to Vercel. For Node.js b…" at bounding box center [901, 512] width 772 height 57
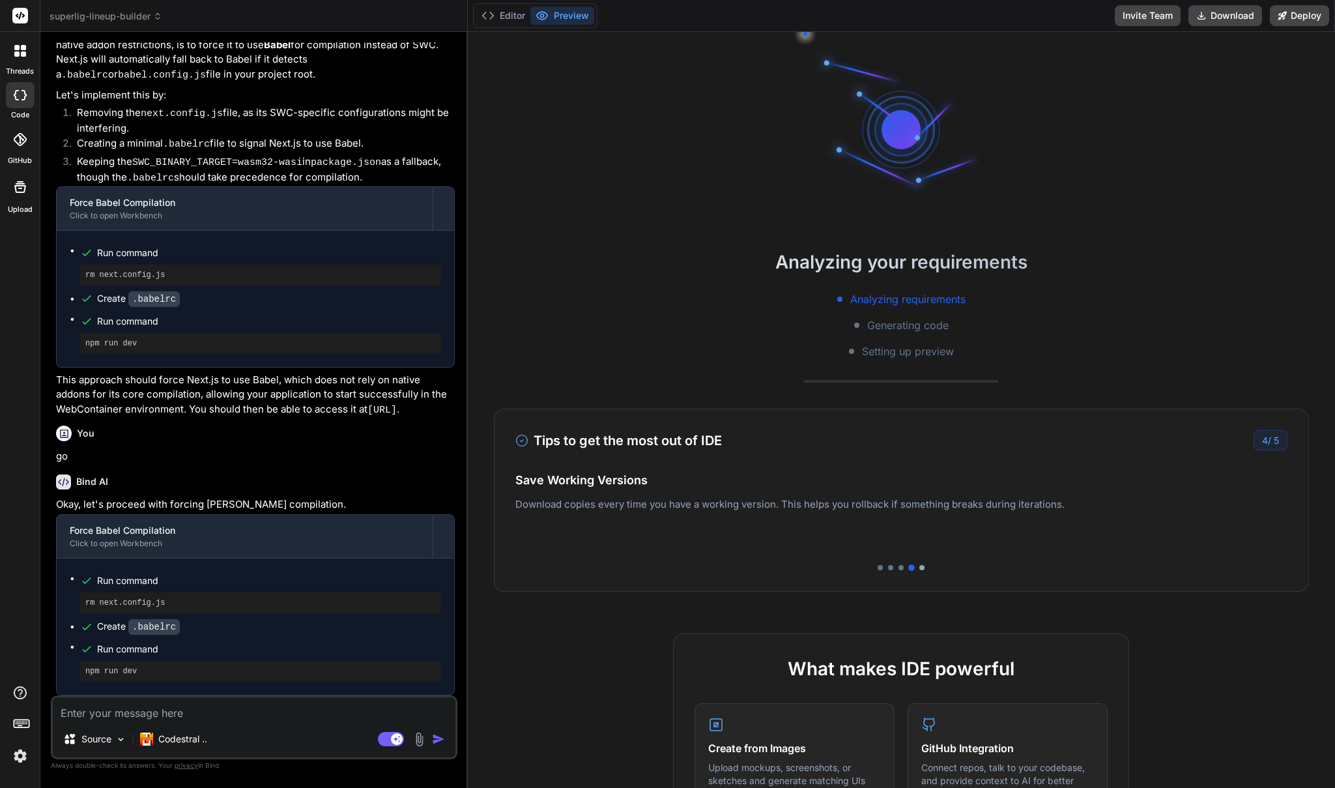
click at [919, 568] on div at bounding box center [921, 567] width 5 height 5
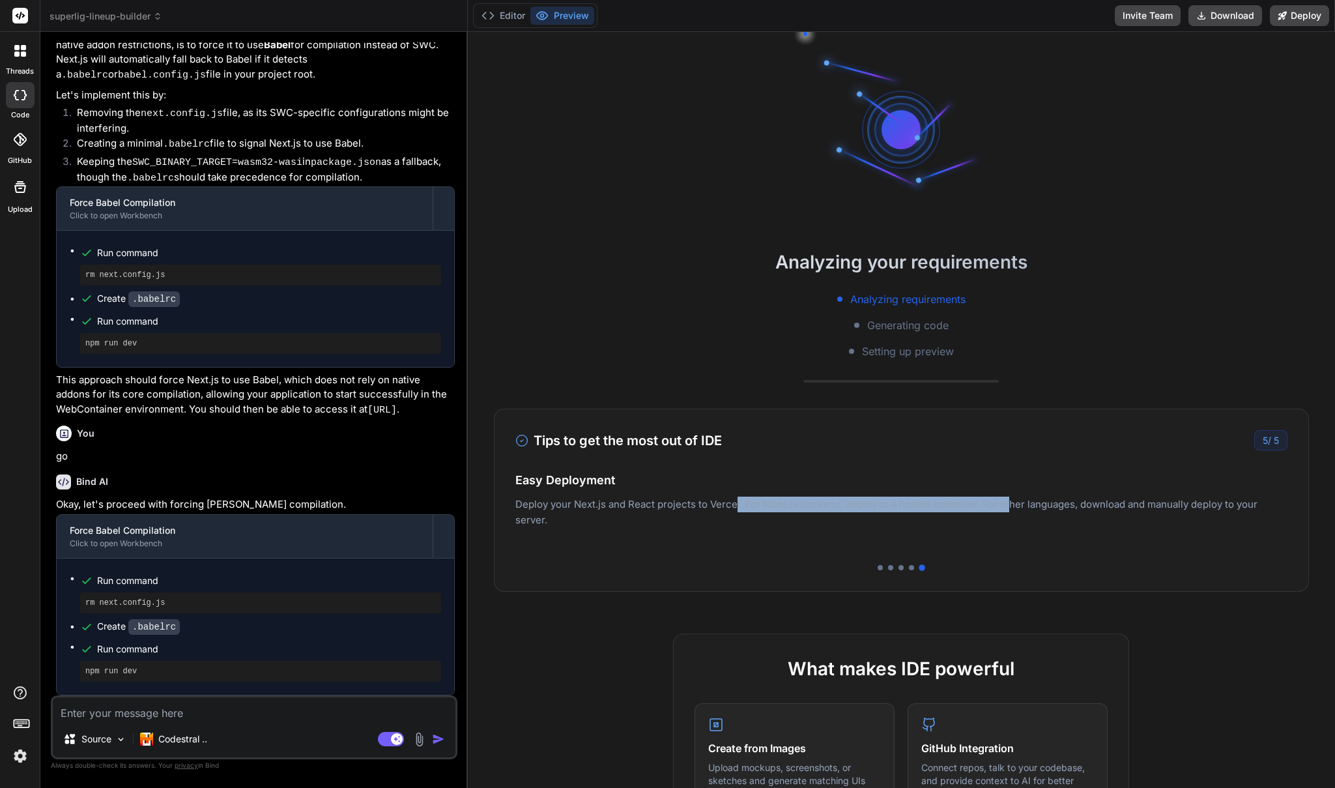
drag, startPoint x: 782, startPoint y: 511, endPoint x: 1009, endPoint y: 508, distance: 226.7
click at [1009, 508] on p "Deploy your Next.js and React projects to Vercel. For Node.js backend, deploy t…" at bounding box center [901, 511] width 772 height 31
drag, startPoint x: 1028, startPoint y: 510, endPoint x: 717, endPoint y: 493, distance: 311.9
click at [717, 493] on div "Easy Deployment Deploy your Next.js and React projects to Vercel. For Node.js b…" at bounding box center [901, 499] width 772 height 57
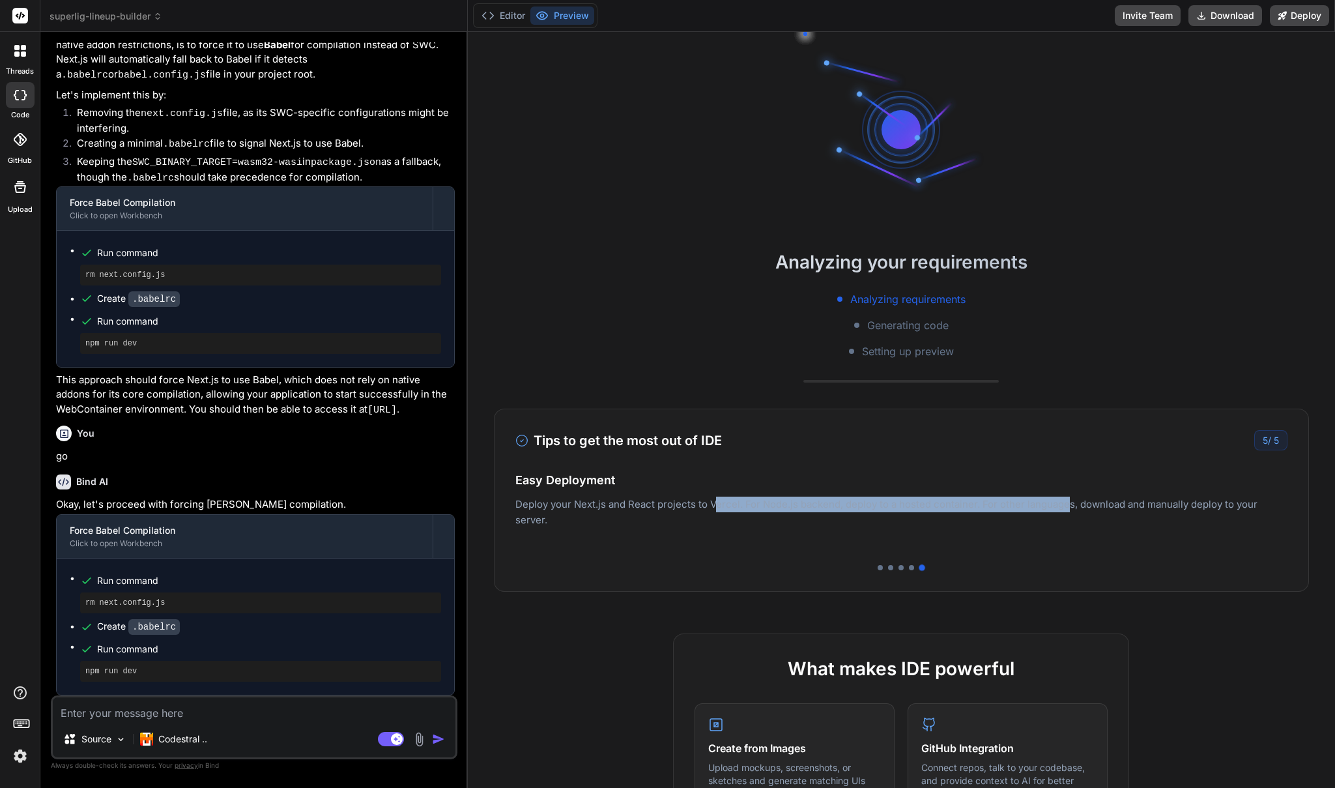
click at [716, 493] on div "Easy Deployment Deploy your Next.js and React projects to Vercel. For Node.js b…" at bounding box center [901, 499] width 772 height 57
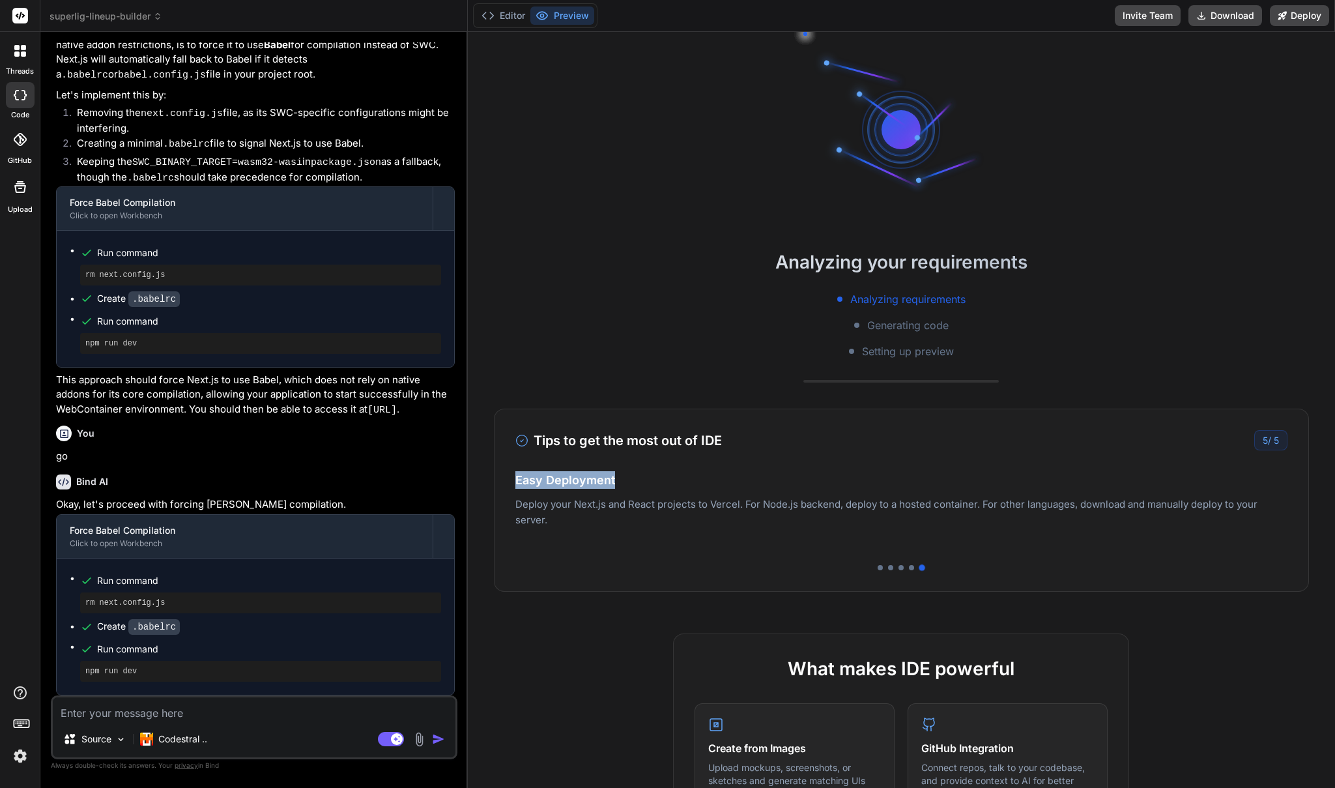
drag, startPoint x: 692, startPoint y: 485, endPoint x: 1143, endPoint y: 530, distance: 453.7
click at [1143, 530] on div "Be Specific & Concrete Define what you want to build clearly. Describe the func…" at bounding box center [901, 510] width 772 height 78
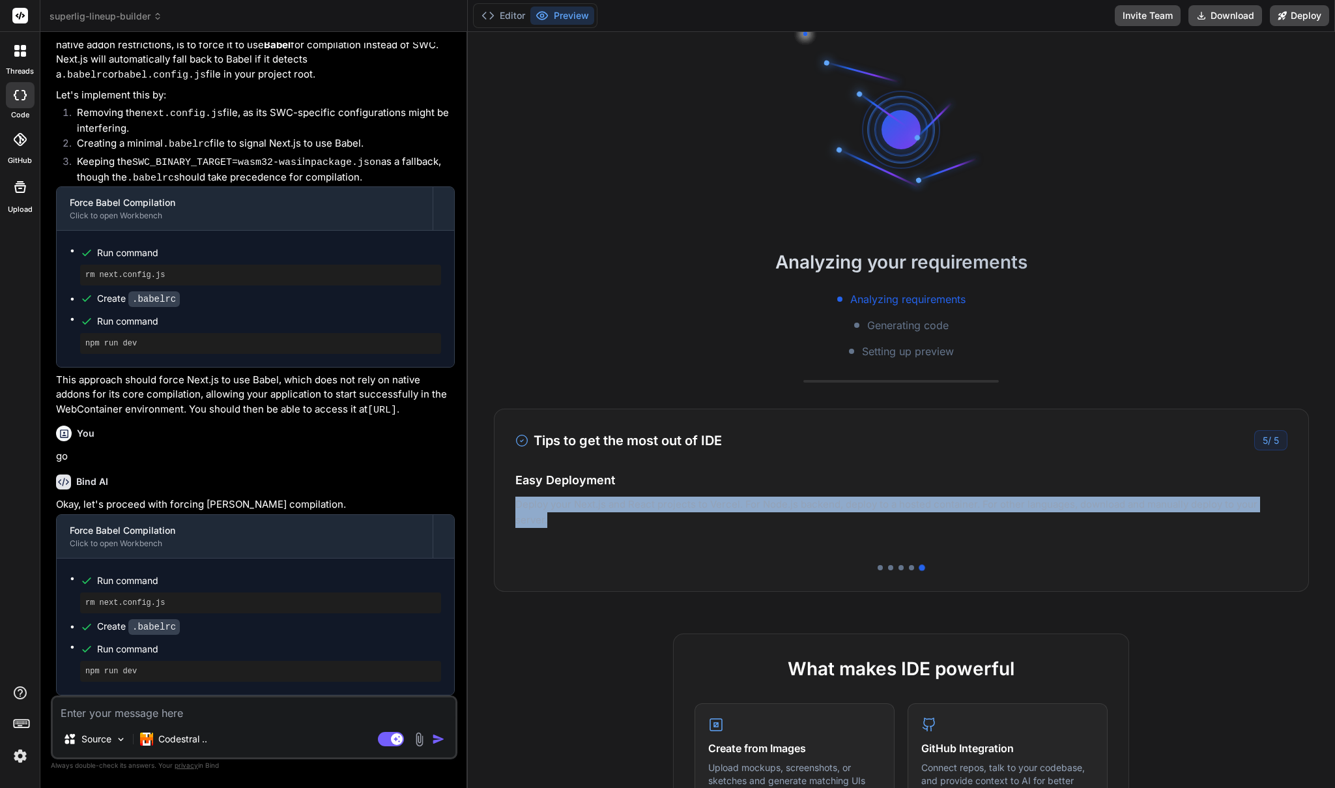
drag, startPoint x: 1119, startPoint y: 518, endPoint x: 835, endPoint y: 487, distance: 285.8
click at [835, 487] on div "Easy Deployment Deploy your Next.js and React projects to Vercel. For Node.js b…" at bounding box center [901, 499] width 772 height 57
click at [835, 487] on h4 "Easy Deployment" at bounding box center [901, 480] width 772 height 18
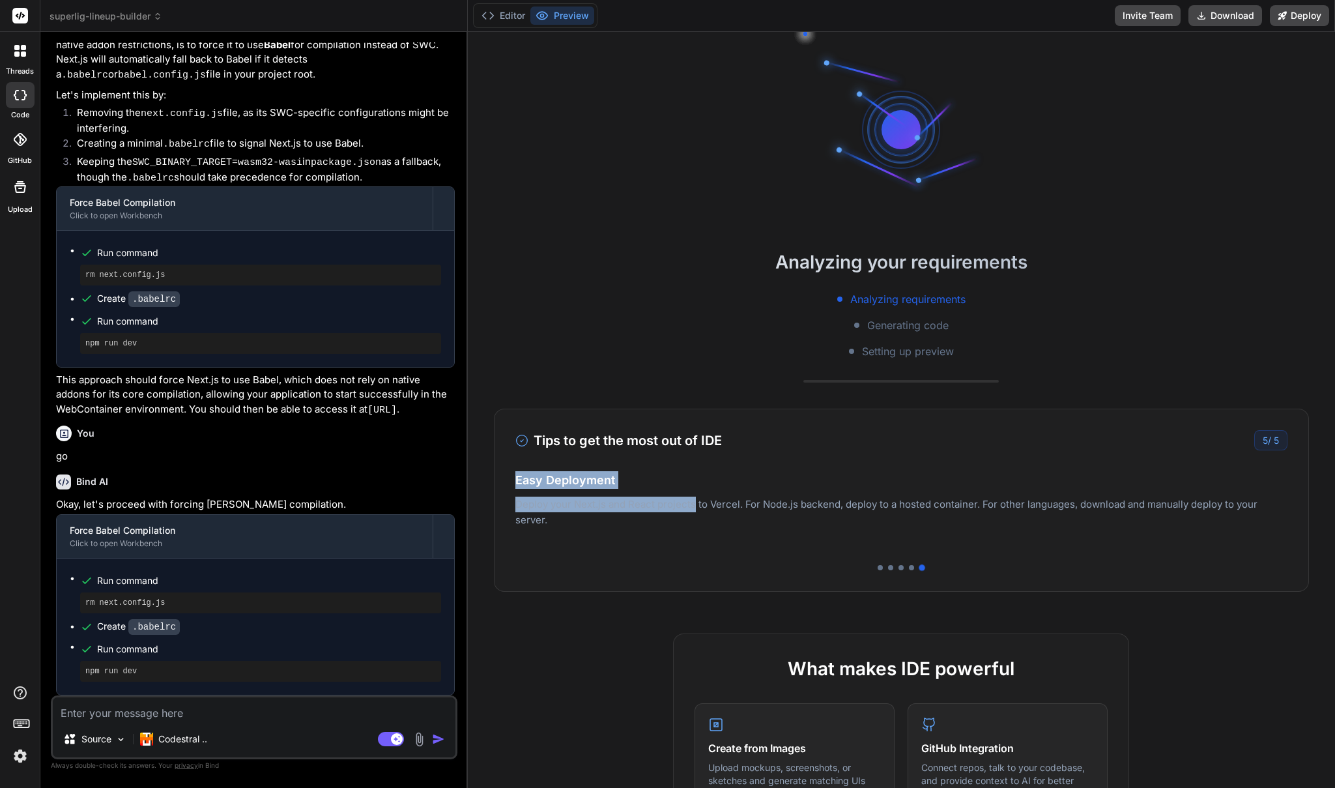
drag, startPoint x: 748, startPoint y: 527, endPoint x: 693, endPoint y: 508, distance: 58.1
click at [693, 508] on div "Be Specific & Concrete Define what you want to build clearly. Describe the func…" at bounding box center [901, 510] width 772 height 78
click at [731, 513] on p "Deploy your Next.js and React projects to Vercel. For Node.js backend, deploy t…" at bounding box center [901, 511] width 772 height 31
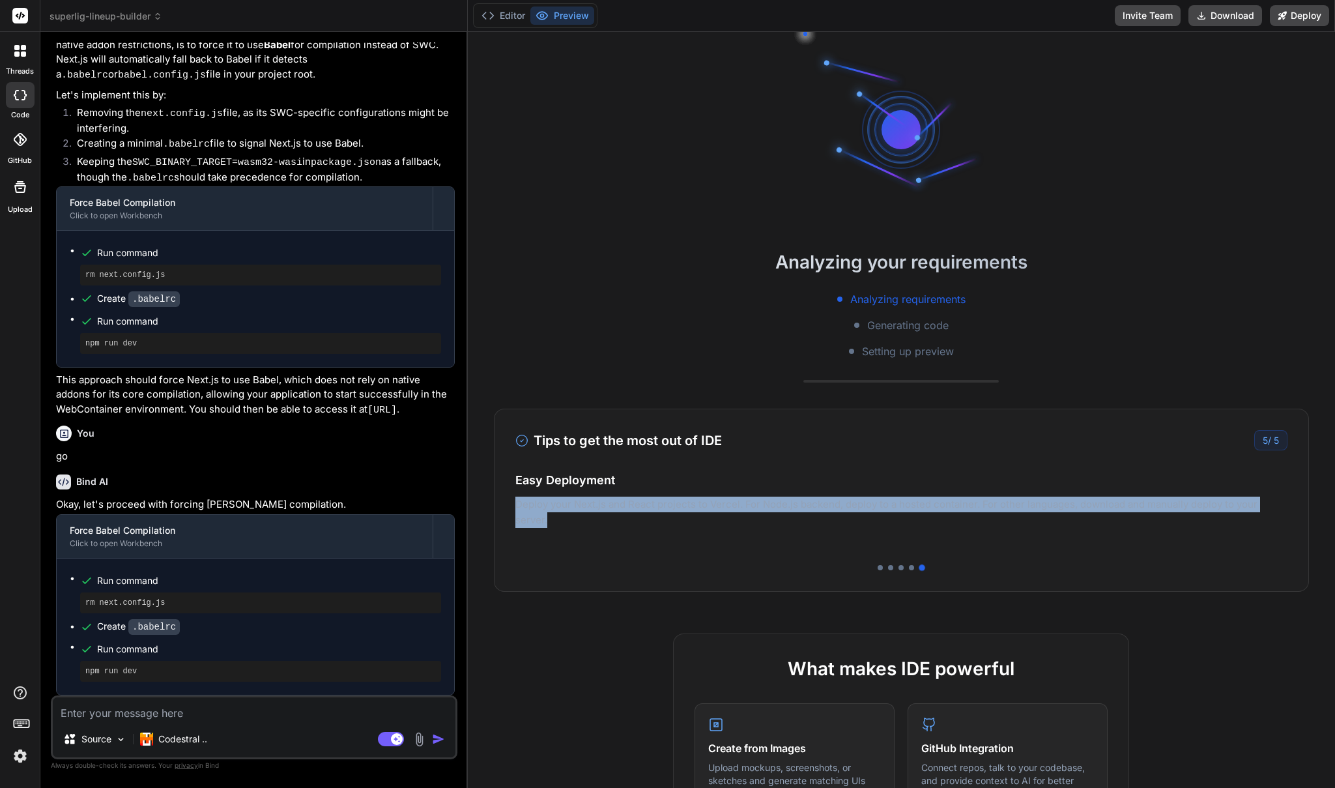
drag, startPoint x: 750, startPoint y: 526, endPoint x: 519, endPoint y: 499, distance: 232.8
click at [519, 499] on p "Deploy your Next.js and React projects to Vercel. For Node.js backend, deploy t…" at bounding box center [901, 511] width 772 height 31
click at [560, 511] on p "Deploy your Next.js and React projects to Vercel. For Node.js backend, deploy t…" at bounding box center [901, 511] width 772 height 31
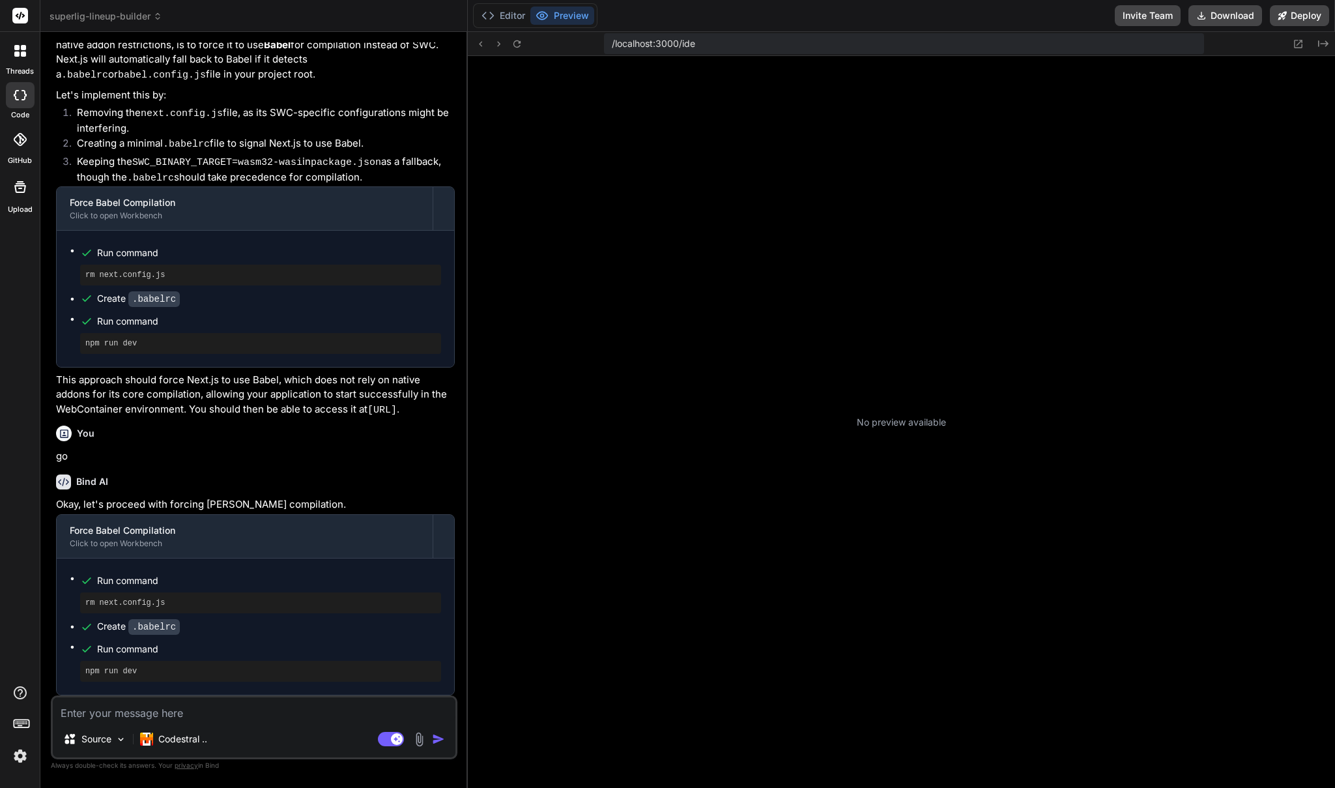
scroll to position [359, 0]
type textarea "x"
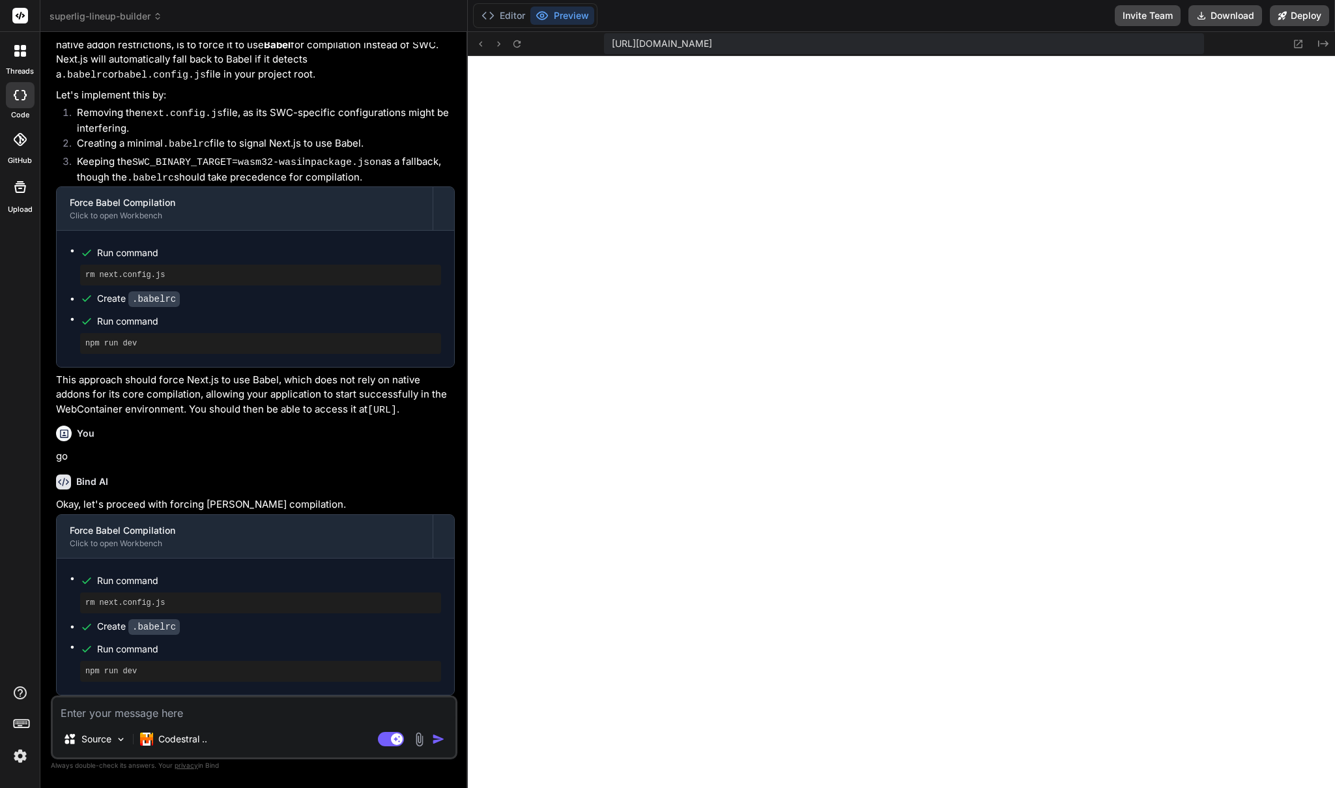
scroll to position [2847, 0]
